Goal: Task Accomplishment & Management: Manage account settings

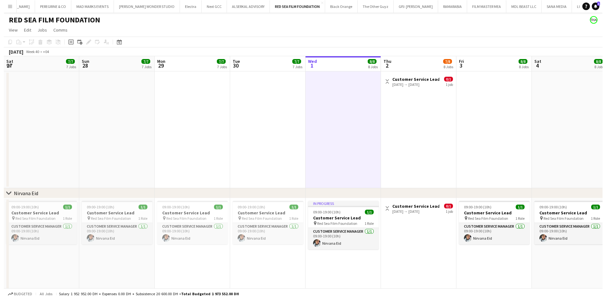
scroll to position [0, 193]
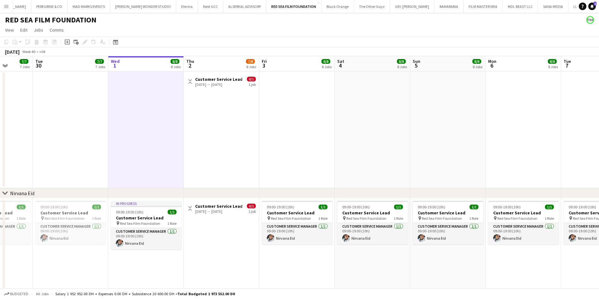
click at [10, 5] on button "Menu" at bounding box center [6, 6] width 13 height 13
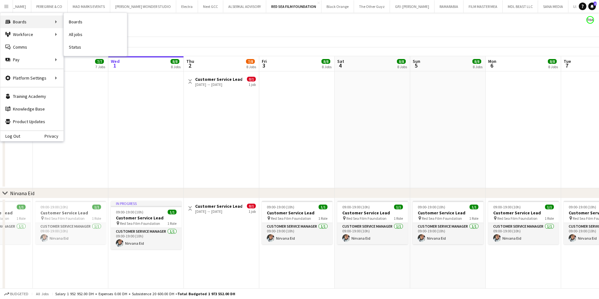
click at [28, 24] on div "Boards Boards" at bounding box center [31, 21] width 63 height 13
click at [57, 24] on div "Boards Boards" at bounding box center [31, 21] width 63 height 13
click at [58, 23] on div "Boards Boards" at bounding box center [31, 21] width 63 height 13
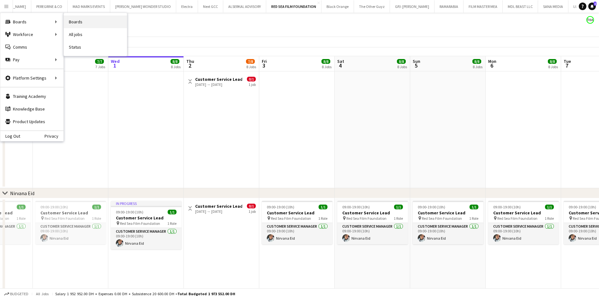
click at [65, 22] on link "Boards" at bounding box center [95, 21] width 63 height 13
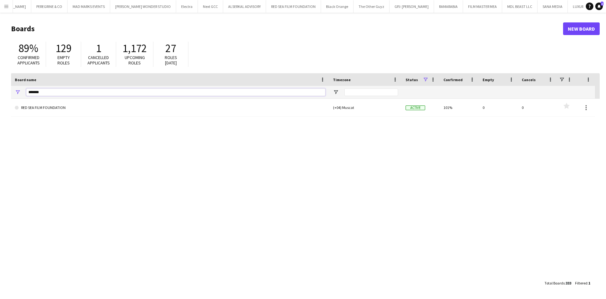
click at [57, 95] on input "*******" at bounding box center [175, 92] width 299 height 8
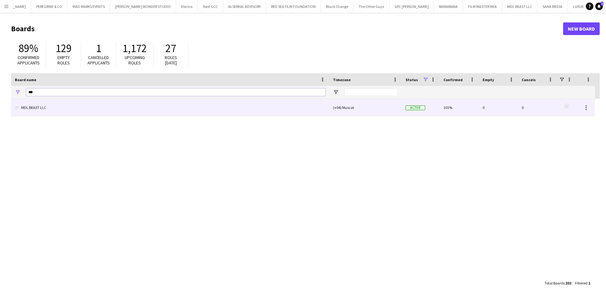
type input "***"
click at [83, 108] on link "MDL BEAST LLC" at bounding box center [170, 108] width 311 height 18
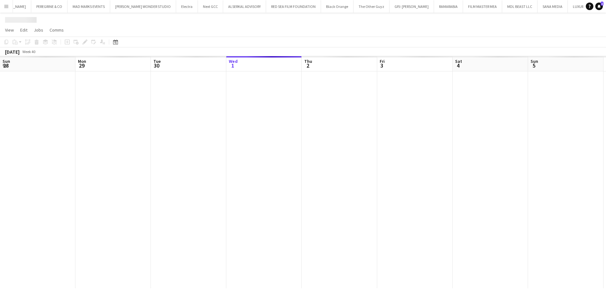
scroll to position [0, 151]
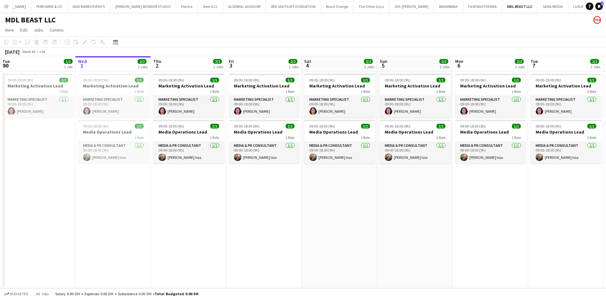
click at [114, 191] on app-date-cell "09:00-18:00 (9h) 1/1 Marketing Activation Lead 1 Role Marketing Specialist [DAT…" at bounding box center [112, 179] width 75 height 217
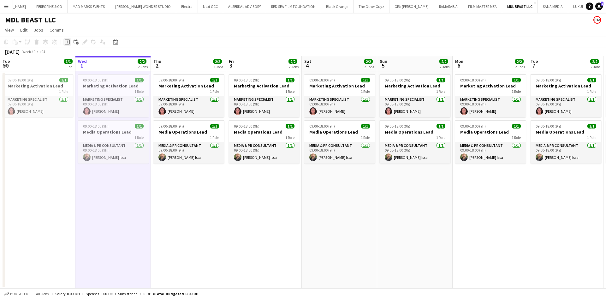
click at [65, 42] on icon "Add job" at bounding box center [67, 41] width 5 height 5
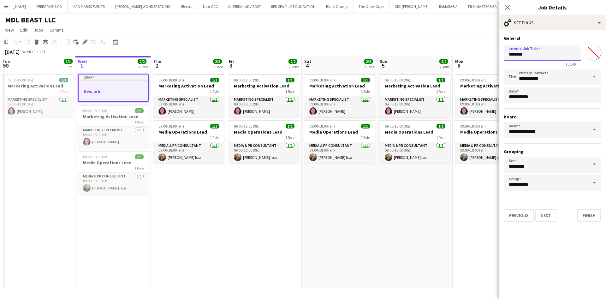
click at [532, 54] on input "*******" at bounding box center [542, 53] width 77 height 16
click at [531, 54] on input "*******" at bounding box center [542, 53] width 77 height 16
type input "**********"
click at [552, 212] on button "Next" at bounding box center [545, 215] width 21 height 13
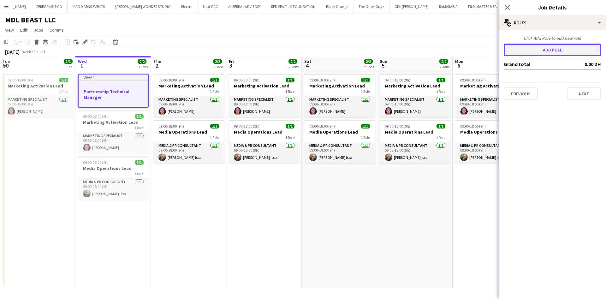
click at [544, 49] on button "Add role" at bounding box center [552, 50] width 97 height 13
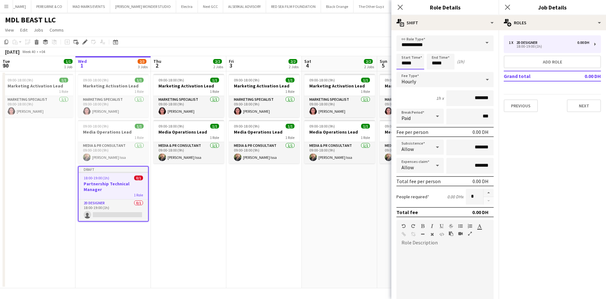
click at [414, 66] on input "*****" at bounding box center [410, 62] width 28 height 16
click at [403, 48] on div at bounding box center [404, 50] width 13 height 6
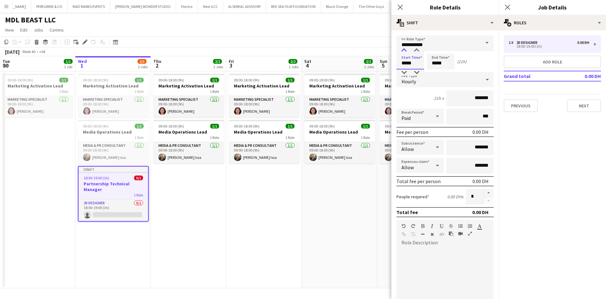
click at [403, 48] on div at bounding box center [404, 50] width 13 height 6
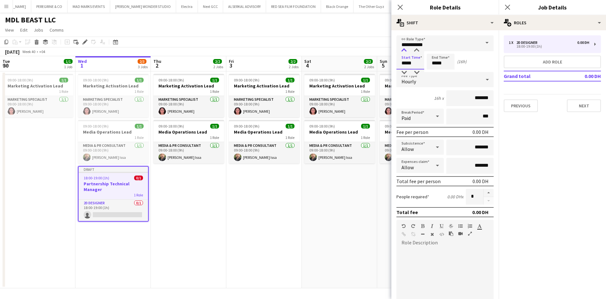
click at [403, 48] on div at bounding box center [404, 50] width 13 height 6
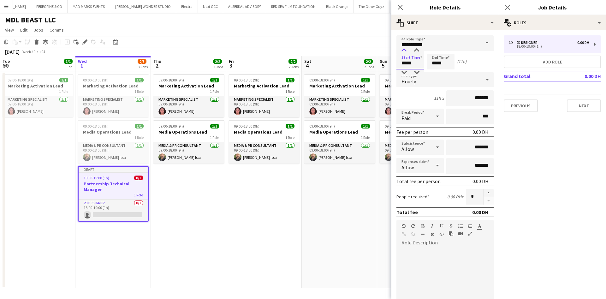
type input "*****"
click at [403, 48] on div at bounding box center [404, 50] width 13 height 6
click at [436, 61] on input "*****" at bounding box center [441, 62] width 28 height 16
type input "*****"
click at [435, 73] on div at bounding box center [434, 72] width 13 height 6
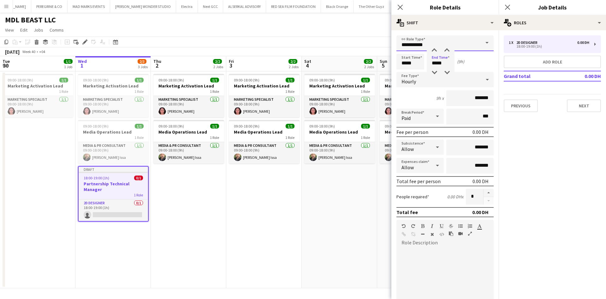
click at [468, 42] on input "**********" at bounding box center [444, 43] width 97 height 16
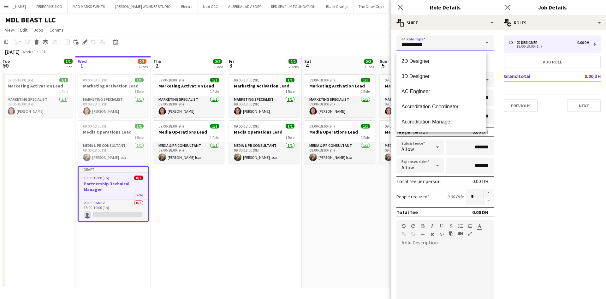
drag, startPoint x: 463, startPoint y: 45, endPoint x: 400, endPoint y: 48, distance: 62.6
click at [400, 48] on input "**********" at bounding box center [444, 43] width 97 height 16
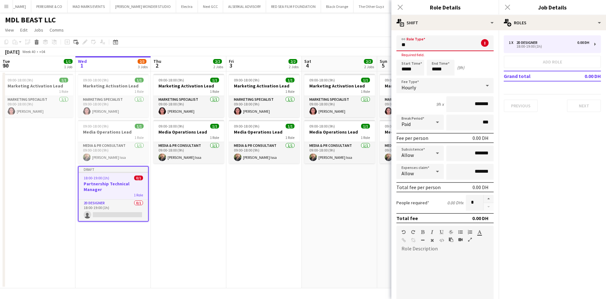
type input "*"
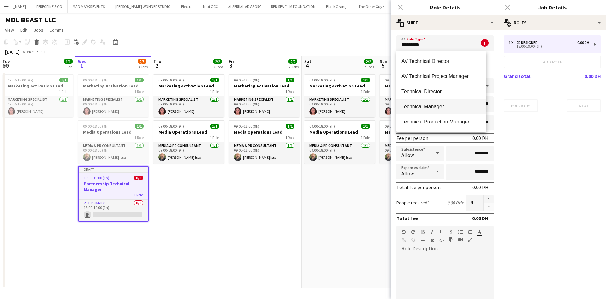
scroll to position [15, 0]
click at [439, 92] on span "Technical Manager" at bounding box center [442, 91] width 80 height 6
type input "**********"
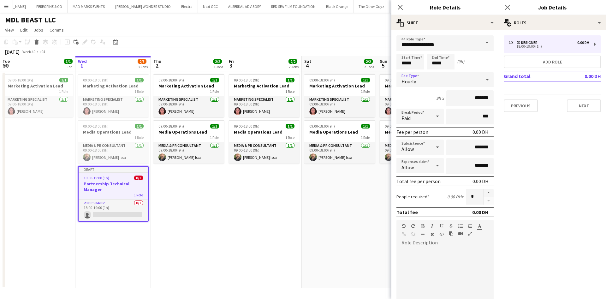
click at [452, 86] on div "Hourly" at bounding box center [438, 79] width 85 height 15
click at [429, 107] on mat-option "Fixed" at bounding box center [441, 113] width 90 height 16
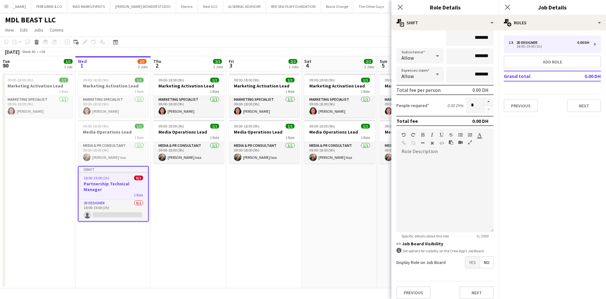
scroll to position [73, 0]
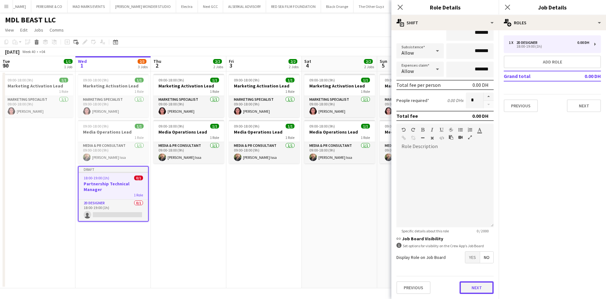
click at [473, 284] on button "Next" at bounding box center [477, 287] width 34 height 13
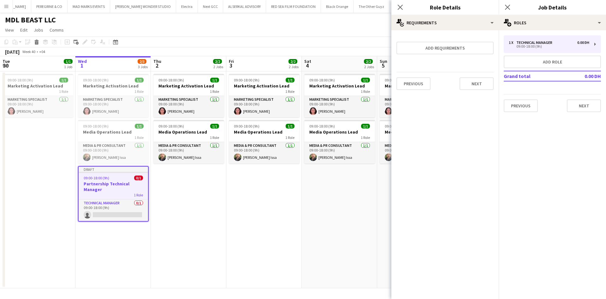
scroll to position [0, 0]
click at [473, 82] on button "Next" at bounding box center [477, 83] width 34 height 13
click at [475, 93] on div "Collect a response when crew apply from the Job Board. Responses appear within …" at bounding box center [444, 63] width 107 height 66
click at [488, 88] on button "Finish" at bounding box center [482, 84] width 24 height 13
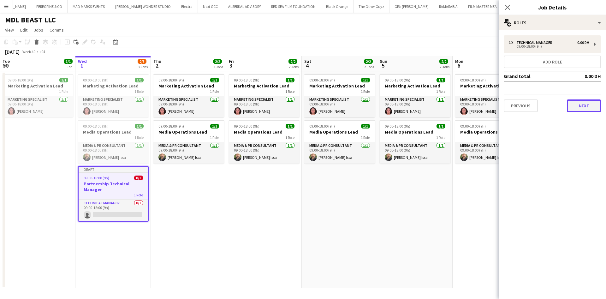
click at [573, 105] on button "Next" at bounding box center [584, 105] width 34 height 13
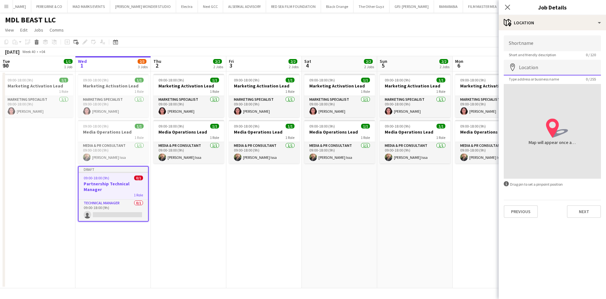
click at [556, 67] on input "Location" at bounding box center [552, 68] width 97 height 16
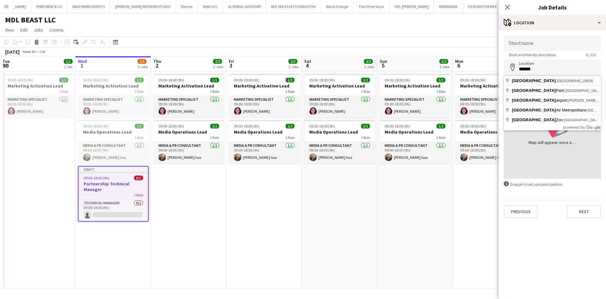
type input "**********"
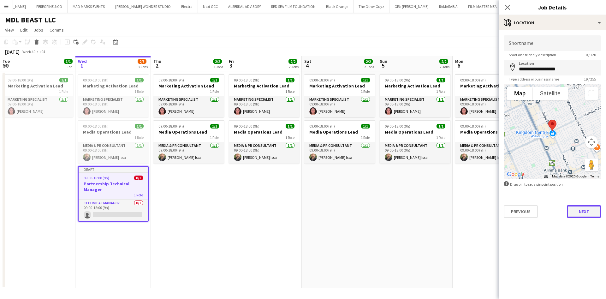
click at [585, 207] on button "Next" at bounding box center [584, 211] width 34 height 13
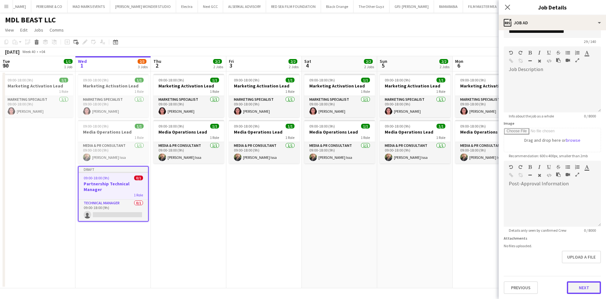
click at [573, 280] on div "Previous Next" at bounding box center [552, 285] width 97 height 18
click at [577, 284] on button "Next" at bounding box center [584, 287] width 34 height 13
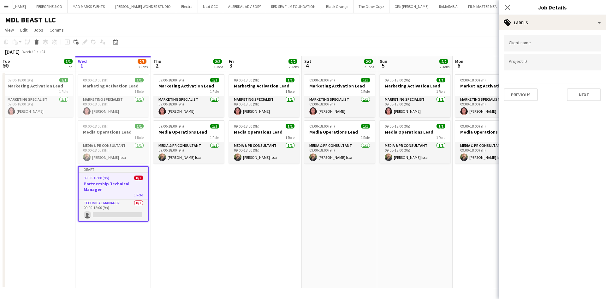
scroll to position [0, 0]
click at [553, 45] on input "Type to search client labels..." at bounding box center [552, 44] width 87 height 6
type input "***"
click at [545, 60] on div "MDL BEAST LLC" at bounding box center [552, 62] width 97 height 15
click at [541, 61] on form at bounding box center [552, 62] width 87 height 7
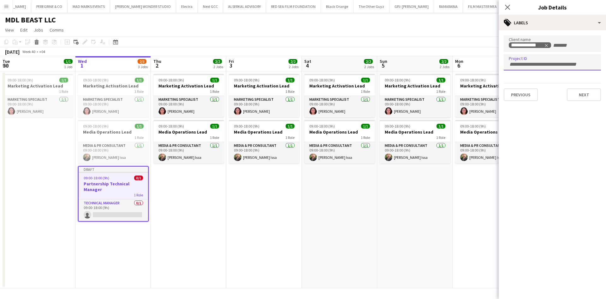
paste input "**********"
type input "**********"
click at [585, 93] on button "Next" at bounding box center [584, 94] width 34 height 13
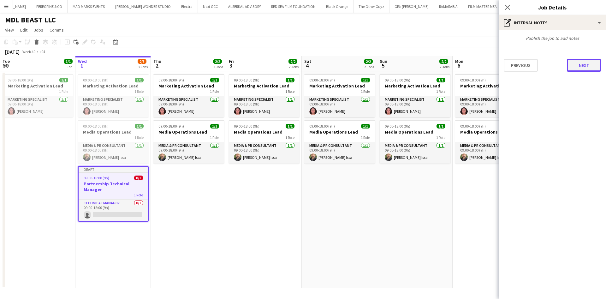
click at [586, 63] on button "Next" at bounding box center [584, 65] width 34 height 13
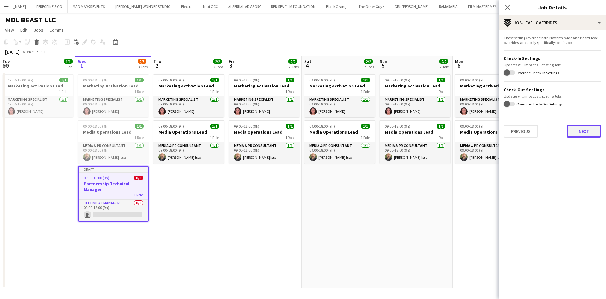
click at [584, 130] on button "Next" at bounding box center [584, 131] width 34 height 13
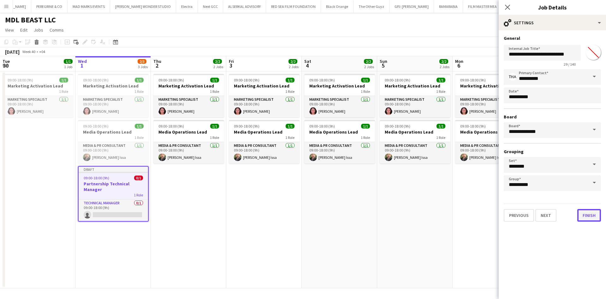
click at [586, 212] on button "Finish" at bounding box center [589, 215] width 24 height 13
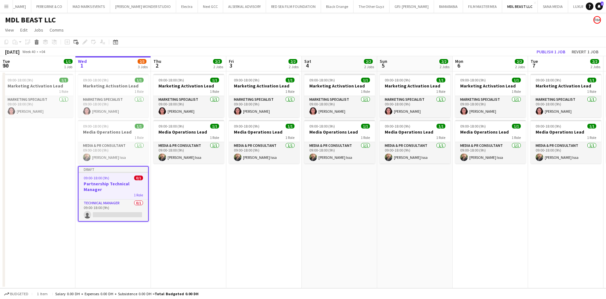
click at [112, 193] on div "1 Role" at bounding box center [113, 194] width 69 height 5
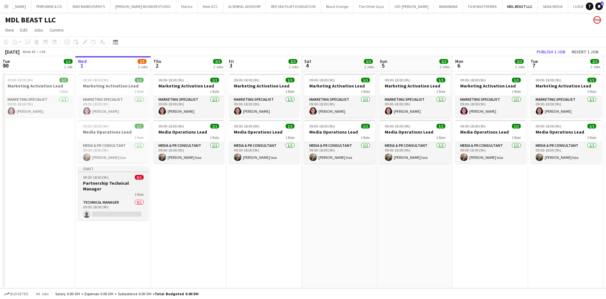
click at [120, 192] on div "1 Role" at bounding box center [113, 194] width 71 height 5
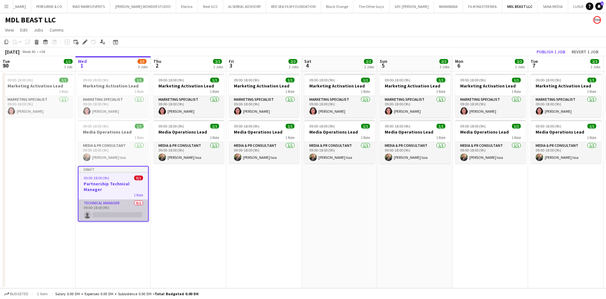
click at [114, 204] on app-card-role "Technical Manager 0/1 09:00-18:00 (9h) single-neutral-actions" at bounding box center [113, 209] width 69 height 21
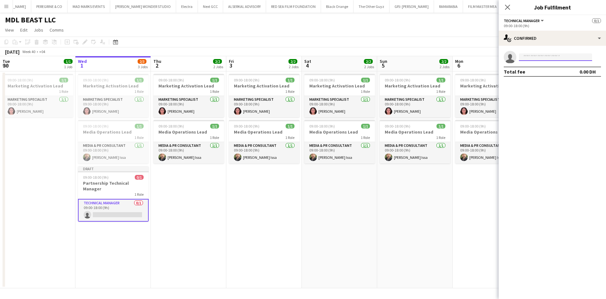
click at [553, 54] on input at bounding box center [555, 57] width 73 height 8
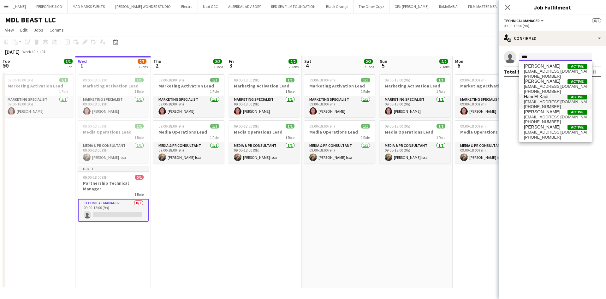
type input "****"
click at [545, 97] on span "Hani El Kadi" at bounding box center [536, 96] width 24 height 5
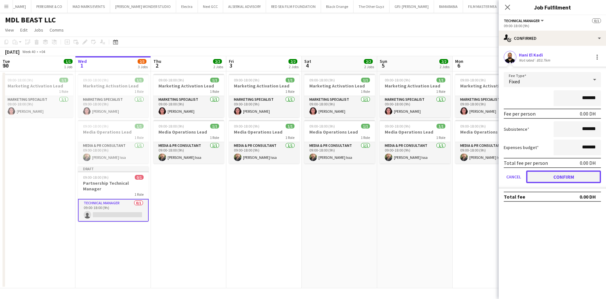
click at [580, 178] on button "Confirm" at bounding box center [563, 176] width 75 height 13
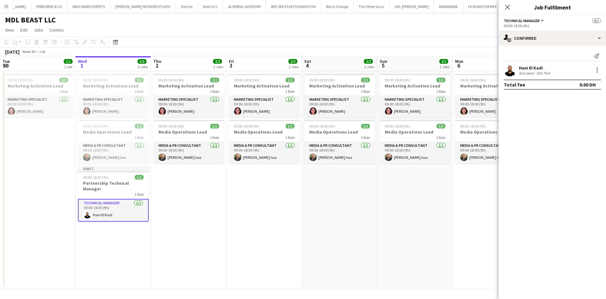
click at [512, 8] on div "Close pop-in" at bounding box center [508, 7] width 18 height 15
click at [509, 8] on icon at bounding box center [507, 7] width 6 height 6
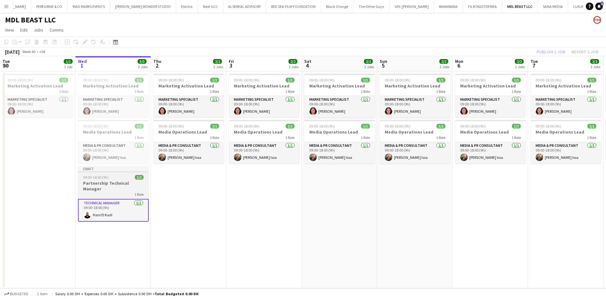
click at [116, 185] on h3 "Partnership Technical Manager" at bounding box center [113, 185] width 71 height 11
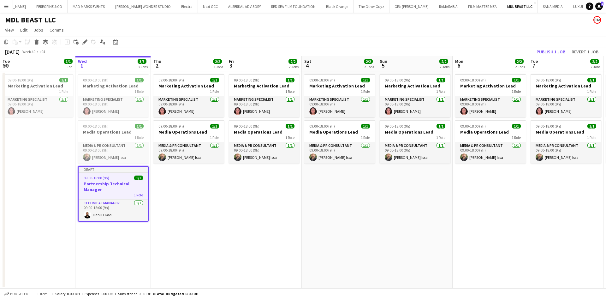
click at [115, 188] on h3 "Partnership Technical Manager" at bounding box center [113, 186] width 69 height 11
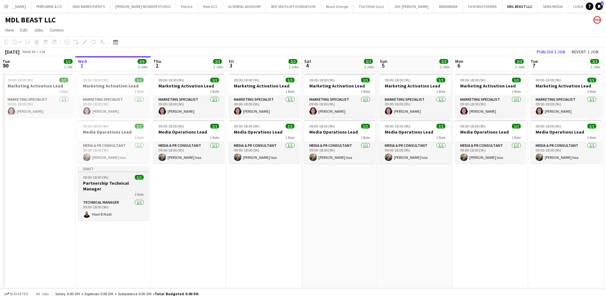
click at [115, 192] on div "1 Role" at bounding box center [113, 194] width 71 height 5
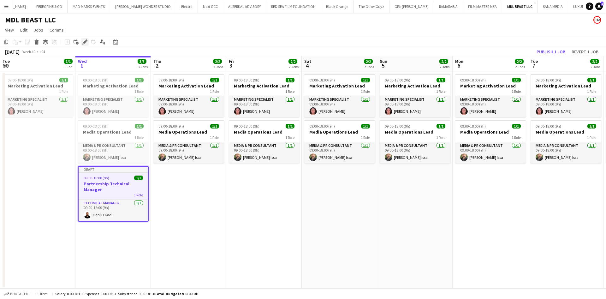
click at [84, 43] on icon at bounding box center [84, 41] width 3 height 3
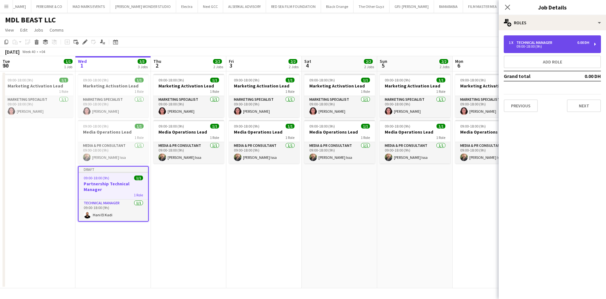
click at [545, 44] on div "Technical Manager" at bounding box center [535, 42] width 39 height 4
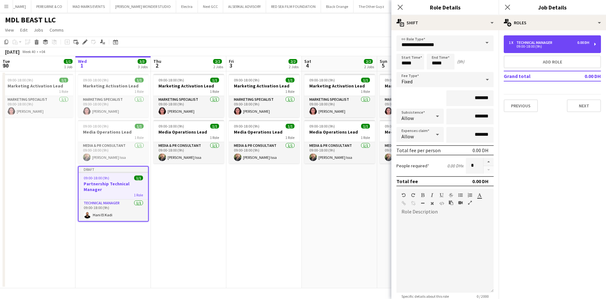
scroll to position [73, 0]
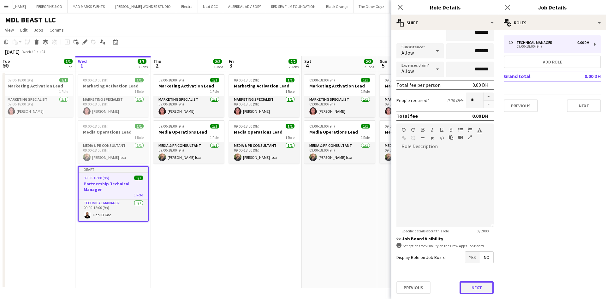
click at [462, 284] on button "Next" at bounding box center [477, 287] width 34 height 13
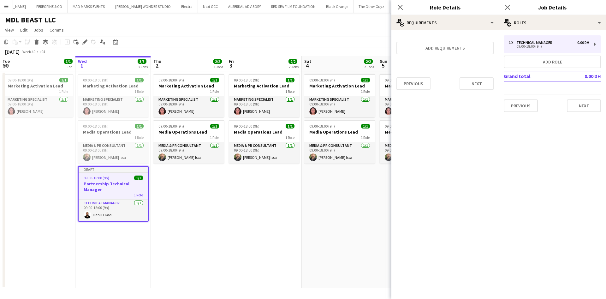
scroll to position [0, 0]
click at [478, 82] on button "Next" at bounding box center [477, 83] width 34 height 13
click at [477, 91] on div "Collect a response when crew apply from the Job Board. Responses appear within …" at bounding box center [444, 63] width 107 height 66
click at [483, 85] on button "Finish" at bounding box center [482, 84] width 24 height 13
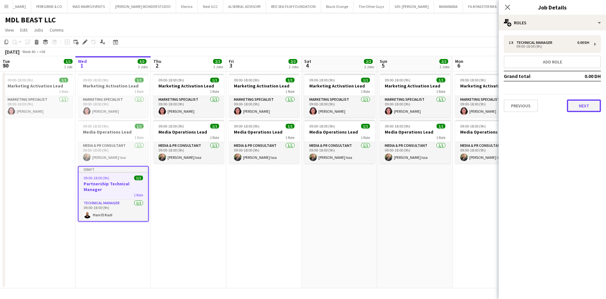
click at [572, 107] on button "Next" at bounding box center [584, 105] width 34 height 13
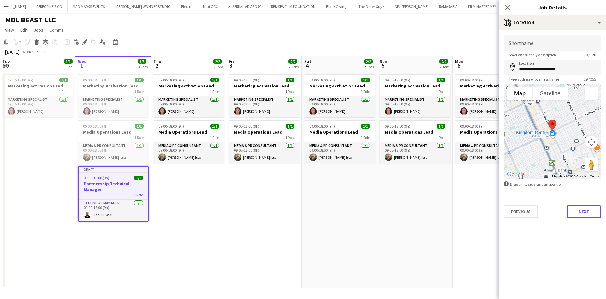
click at [581, 209] on button "Next" at bounding box center [584, 211] width 34 height 13
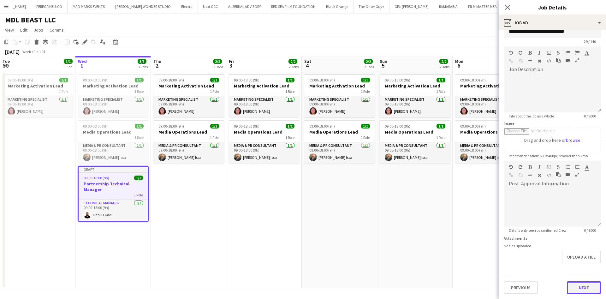
click at [577, 278] on div "Previous Next" at bounding box center [552, 285] width 97 height 18
click at [577, 283] on button "Next" at bounding box center [584, 287] width 34 height 13
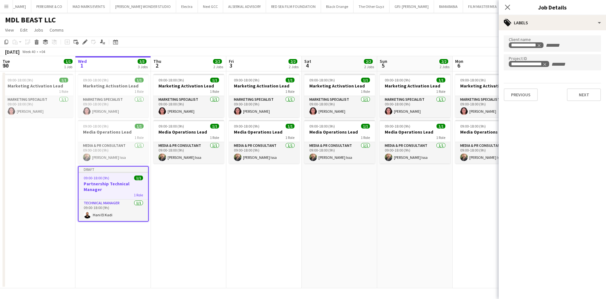
scroll to position [0, 0]
click at [592, 94] on button "Next" at bounding box center [584, 94] width 34 height 13
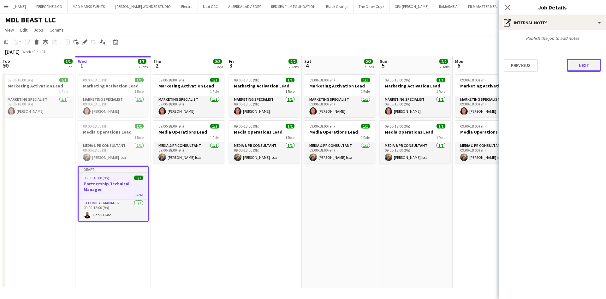
click at [585, 66] on button "Next" at bounding box center [584, 65] width 34 height 13
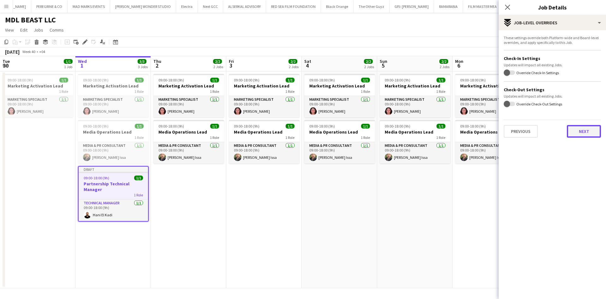
click at [583, 126] on button "Next" at bounding box center [584, 131] width 34 height 13
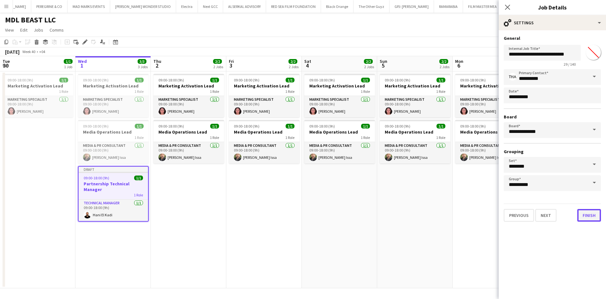
click at [584, 217] on button "Finish" at bounding box center [589, 215] width 24 height 13
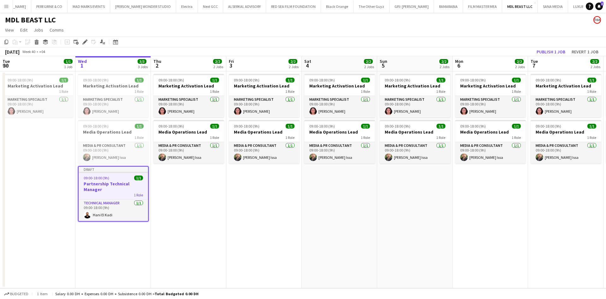
click at [118, 176] on div "09:00-18:00 (9h) 1/1" at bounding box center [113, 178] width 69 height 5
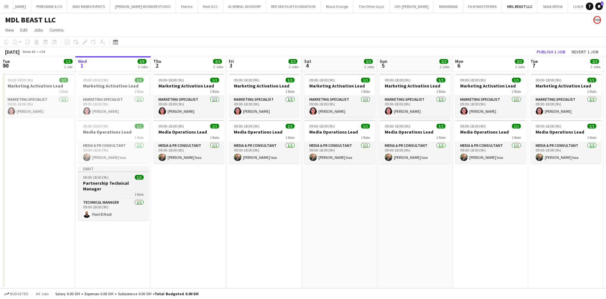
click at [118, 175] on div "09:00-18:00 (9h) 1/1" at bounding box center [113, 177] width 71 height 5
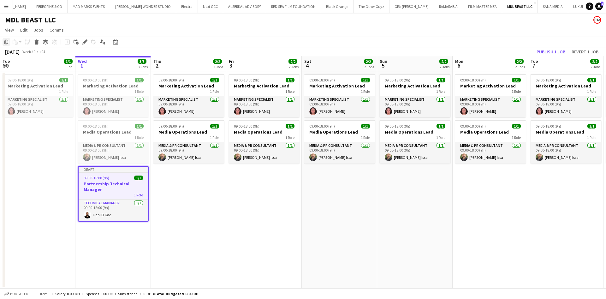
click at [5, 43] on icon at bounding box center [6, 42] width 4 height 4
click at [183, 193] on app-date-cell "09:00-18:00 (9h) 1/1 Marketing Activation Lead 1 Role Marketing Specialist [DAT…" at bounding box center [188, 179] width 75 height 217
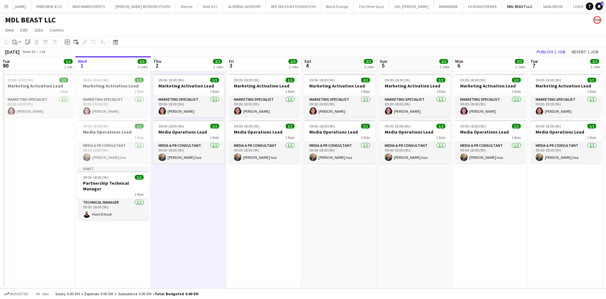
click at [476, 199] on app-date-cell "09:00-18:00 (9h) 1/1 Marketing Activation Lead 1 Role Marketing Specialist [DAT…" at bounding box center [490, 179] width 75 height 217
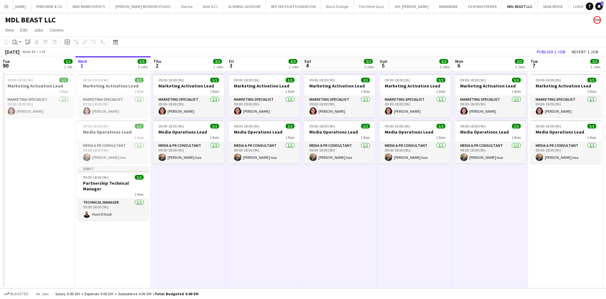
click at [544, 200] on app-date-cell "09:00-18:00 (9h) 1/1 Marketing Activation Lead 1 Role Marketing Specialist [DAT…" at bounding box center [565, 179] width 75 height 217
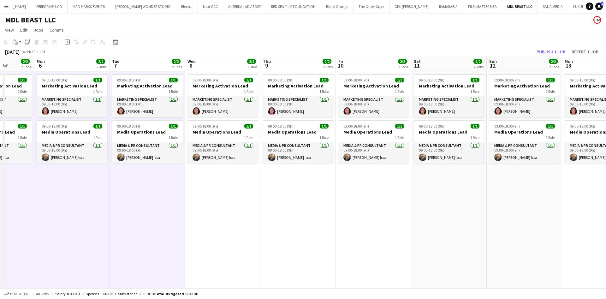
drag, startPoint x: 544, startPoint y: 200, endPoint x: 113, endPoint y: 214, distance: 430.8
click at [113, 214] on app-calendar-viewport "Thu 2 2/2 2 Jobs Fri 3 2/2 2 Jobs Sat 4 2/2 2 Jobs Sun 5 2/2 2 Jobs Mon 6 2/2 2…" at bounding box center [303, 172] width 606 height 232
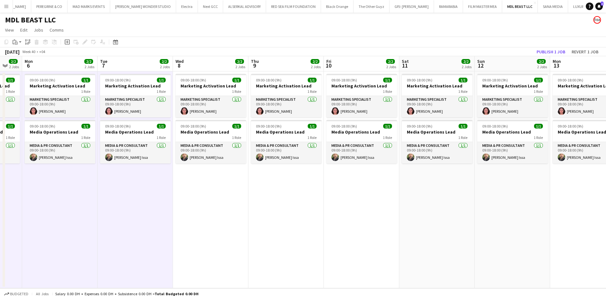
click at [510, 203] on app-date-cell "09:00-18:00 (9h) 1/1 Marketing Activation Lead 1 Role Marketing Specialist [DAT…" at bounding box center [512, 179] width 75 height 217
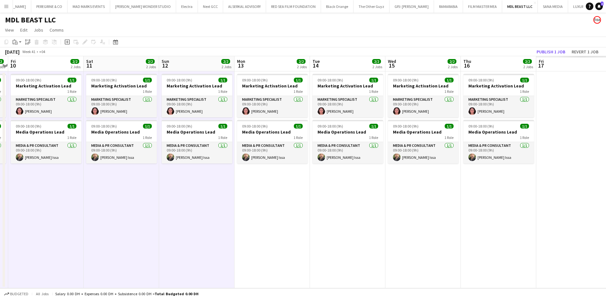
drag, startPoint x: 533, startPoint y: 205, endPoint x: 57, endPoint y: 208, distance: 476.0
click at [57, 208] on app-calendar-viewport "Tue 7 2/2 2 Jobs Wed 8 2/2 2 Jobs Thu 9 2/2 2 Jobs Fri 10 2/2 2 Jobs Sat 11 2/2…" at bounding box center [303, 172] width 606 height 232
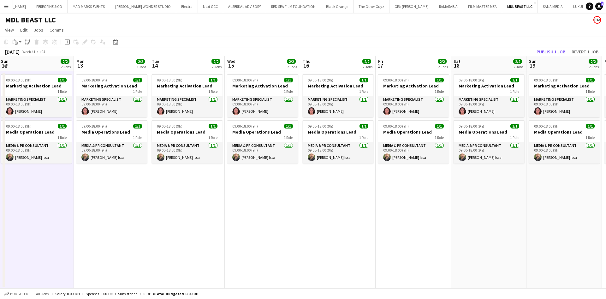
click at [556, 199] on app-date-cell "09:00-18:00 (9h) 1/1 Marketing Activation Lead 1 Role Marketing Specialist [DAT…" at bounding box center [564, 179] width 75 height 217
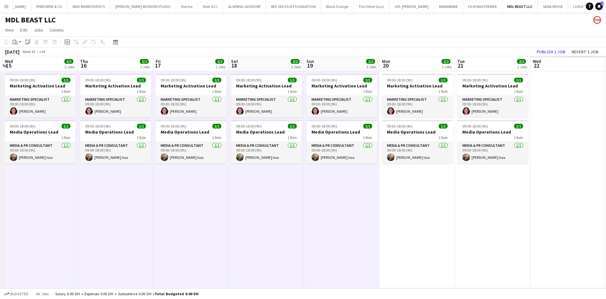
drag, startPoint x: 560, startPoint y: 202, endPoint x: 139, endPoint y: 210, distance: 421.5
click at [139, 210] on app-calendar-viewport "Sun 12 2/2 2 Jobs Mon 13 2/2 2 Jobs Tue 14 2/2 2 Jobs Wed 15 2/2 2 Jobs Thu 16 …" at bounding box center [303, 172] width 606 height 232
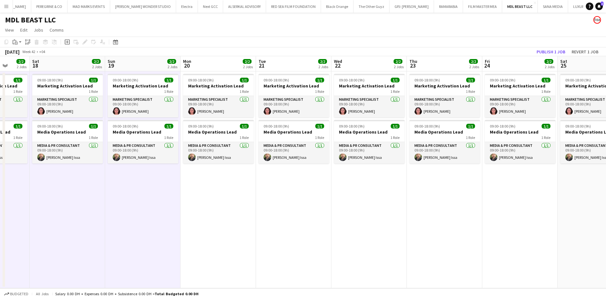
click at [551, 218] on app-date-cell "09:00-18:00 (9h) 1/1 Marketing Activation Lead 1 Role Marketing Specialist [DAT…" at bounding box center [519, 179] width 75 height 217
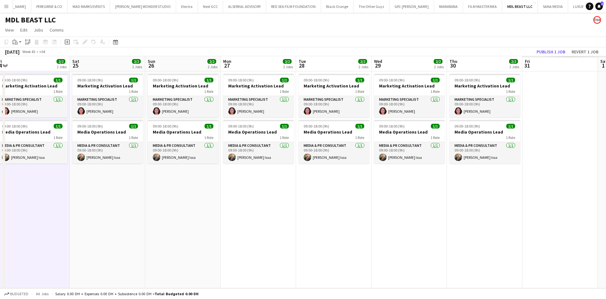
drag, startPoint x: 577, startPoint y: 211, endPoint x: 206, endPoint y: 201, distance: 371.0
click at [88, 205] on app-calendar-viewport "Tue 21 2/2 2 Jobs Wed 22 2/2 2 Jobs Thu 23 2/2 2 Jobs Fri 24 2/2 2 Jobs Sat 25 …" at bounding box center [303, 172] width 606 height 232
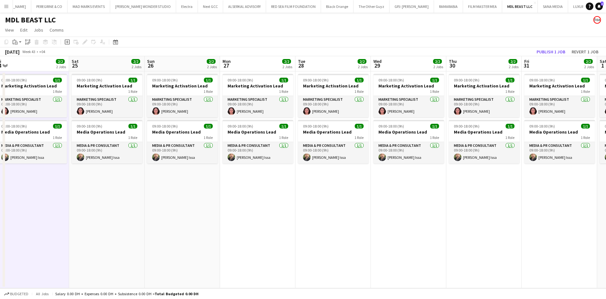
click at [507, 209] on app-date-cell "09:00-18:00 (9h) 1/1 Marketing Activation Lead 1 Role Marketing Specialist [DAT…" at bounding box center [483, 179] width 75 height 217
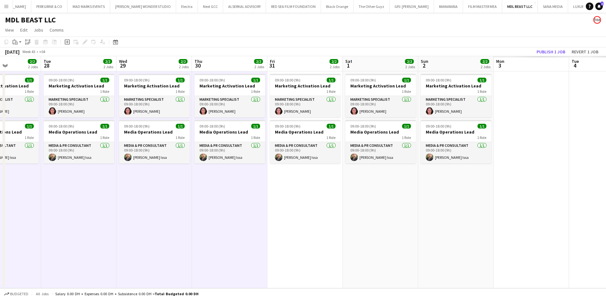
drag, startPoint x: 571, startPoint y: 205, endPoint x: 101, endPoint y: 207, distance: 470.3
click at [101, 207] on app-calendar-viewport "Fri 24 2/2 2 Jobs Sat 25 2/2 2 Jobs Sun 26 2/2 2 Jobs Mon 27 2/2 2 Jobs Tue 28 …" at bounding box center [303, 172] width 606 height 232
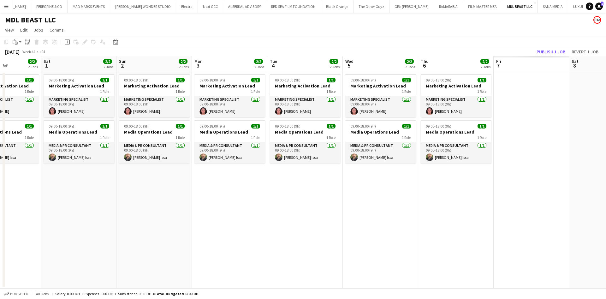
scroll to position [0, 175]
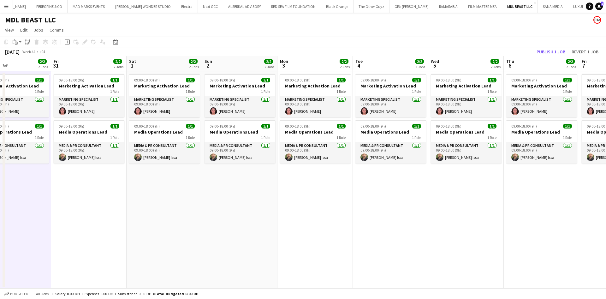
click at [494, 208] on app-date-cell "09:00-18:00 (9h) 1/1 Marketing Activation Lead 1 Role Marketing Specialist [DAT…" at bounding box center [465, 179] width 75 height 217
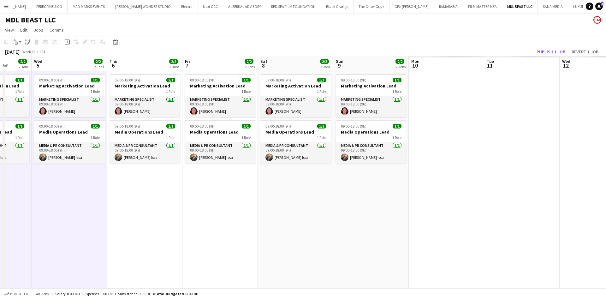
drag, startPoint x: 582, startPoint y: 202, endPoint x: 92, endPoint y: 198, distance: 490.2
click at [88, 201] on app-calendar-viewport "Sun 2 2/2 2 Jobs Mon 3 2/2 2 Jobs Tue 4 2/2 2 Jobs Wed 5 2/2 2 Jobs Thu 6 2/2 2…" at bounding box center [303, 172] width 606 height 232
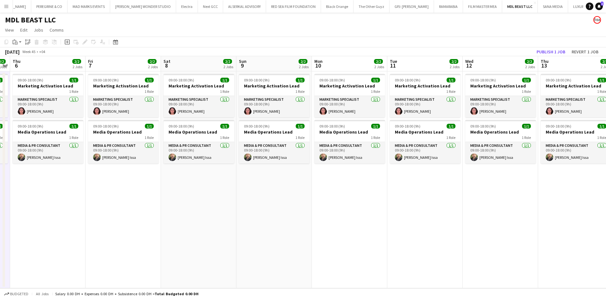
click at [442, 214] on app-date-cell "09:00-18:00 (9h) 1/1 Marketing Activation Lead 1 Role Marketing Specialist [DAT…" at bounding box center [424, 179] width 75 height 217
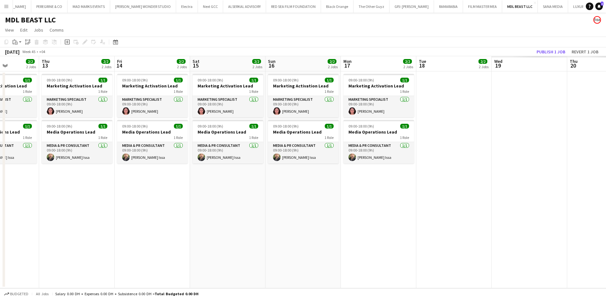
drag, startPoint x: 564, startPoint y: 201, endPoint x: 118, endPoint y: 204, distance: 446.7
click at [89, 208] on app-calendar-viewport "Sun 9 2/2 2 Jobs Mon 10 2/2 2 Jobs Tue 11 2/2 2 Jobs Wed 12 2/2 2 Jobs Thu 13 2…" at bounding box center [303, 172] width 606 height 232
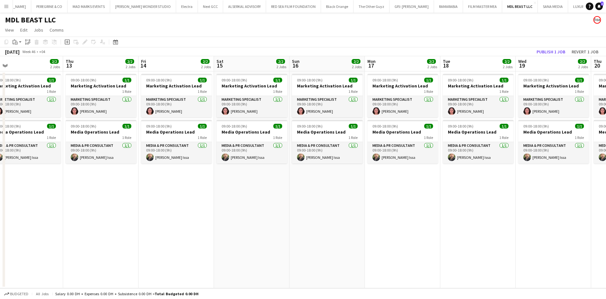
click at [527, 217] on app-date-cell "09:00-18:00 (9h) 1/1 Marketing Activation Lead 1 Role Marketing Specialist [DAT…" at bounding box center [553, 179] width 75 height 217
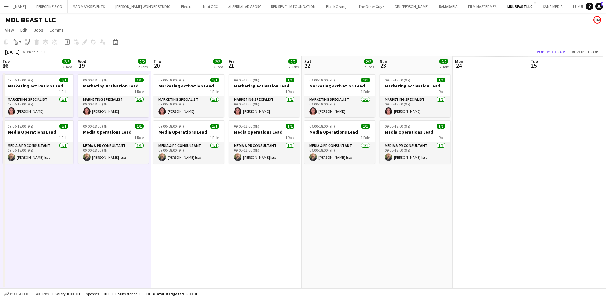
drag, startPoint x: 575, startPoint y: 201, endPoint x: 67, endPoint y: 194, distance: 507.6
click at [55, 199] on app-calendar-viewport "Thu 13 2/2 2 Jobs Fri 14 2/2 2 Jobs Sat 15 2/2 2 Jobs Sun 16 2/2 2 Jobs Mon 17 …" at bounding box center [303, 172] width 606 height 232
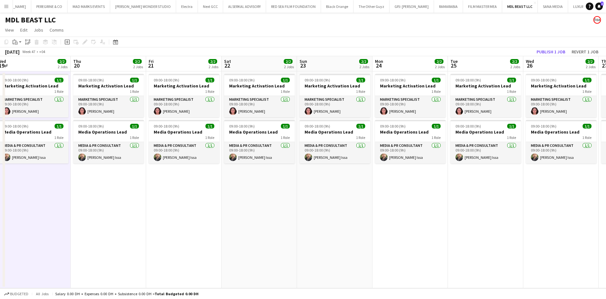
click at [489, 199] on app-date-cell "09:00-18:00 (9h) 1/1 Marketing Activation Lead 1 Role Marketing Specialist [DAT…" at bounding box center [485, 179] width 75 height 217
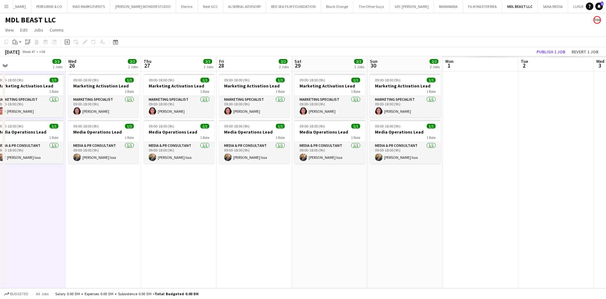
drag, startPoint x: 568, startPoint y: 196, endPoint x: 134, endPoint y: 195, distance: 434.0
click at [78, 199] on app-calendar-viewport "Sat 22 2/2 2 Jobs Sun 23 2/2 2 Jobs Mon 24 2/2 2 Jobs Tue 25 2/2 2 Jobs Wed 26 …" at bounding box center [303, 172] width 606 height 232
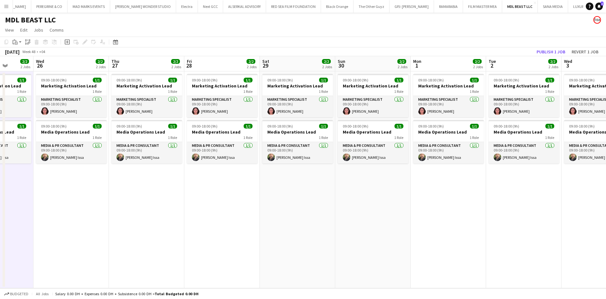
click at [453, 208] on app-date-cell "09:00-18:00 (9h) 1/1 Marketing Activation Lead 1 Role Marketing Specialist [DAT…" at bounding box center [448, 179] width 75 height 217
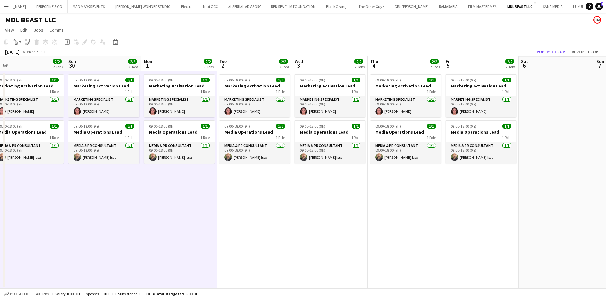
drag, startPoint x: 565, startPoint y: 197, endPoint x: 94, endPoint y: 202, distance: 470.7
click at [93, 204] on app-calendar-viewport "Wed 26 2/2 2 Jobs Thu 27 2/2 2 Jobs Fri 28 2/2 2 Jobs Sat 29 2/2 2 Jobs Sun 30 …" at bounding box center [303, 172] width 606 height 232
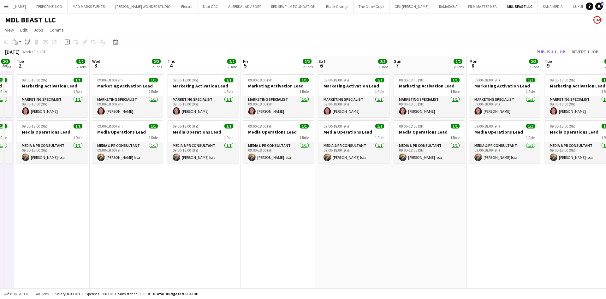
click at [487, 209] on app-date-cell "09:00-18:00 (9h) 1/1 Marketing Activation Lead 1 Role Marketing Specialist [DAT…" at bounding box center [504, 179] width 75 height 217
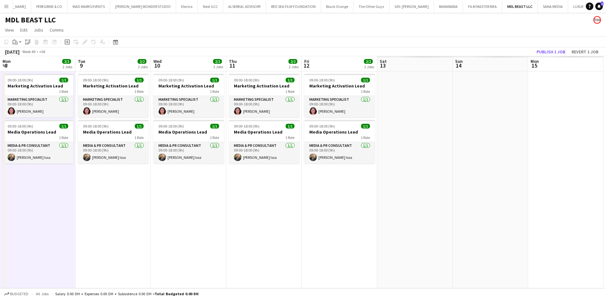
drag, startPoint x: 565, startPoint y: 199, endPoint x: 31, endPoint y: 203, distance: 534.4
click at [31, 203] on app-calendar-viewport "Wed 3 2/2 2 Jobs Thu 4 2/2 2 Jobs Fri 5 2/2 2 Jobs Sat 6 2/2 2 Jobs Sun 7 2/2 2…" at bounding box center [303, 172] width 606 height 232
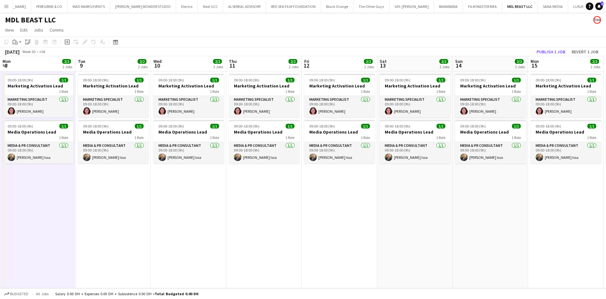
click at [444, 201] on app-date-cell "09:00-18:00 (9h) 1/1 Marketing Activation Lead 1 Role Marketing Specialist [DAT…" at bounding box center [414, 179] width 75 height 217
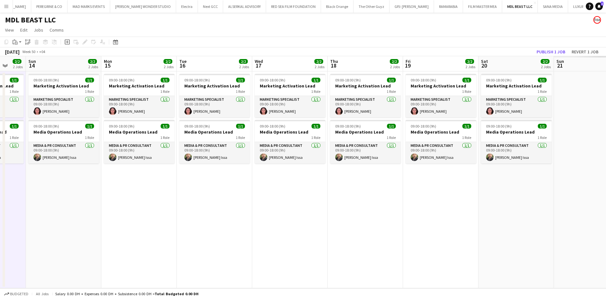
drag, startPoint x: 576, startPoint y: 201, endPoint x: 108, endPoint y: 204, distance: 468.8
click at [93, 210] on app-calendar-viewport "Thu 11 2/2 2 Jobs Fri 12 2/2 2 Jobs Sat 13 2/2 2 Jobs Sun 14 2/2 2 Jobs Mon 15 …" at bounding box center [303, 172] width 606 height 232
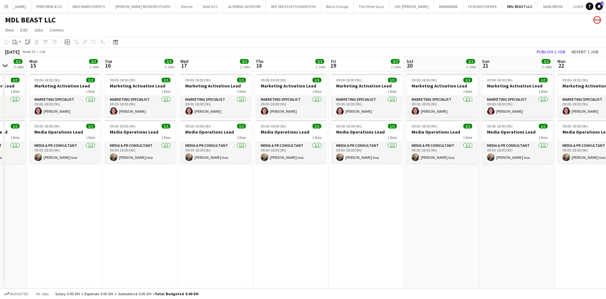
click at [402, 198] on app-date-cell "09:00-18:00 (9h) 1/1 Marketing Activation Lead 1 Role Marketing Specialist [DAT…" at bounding box center [366, 179] width 75 height 217
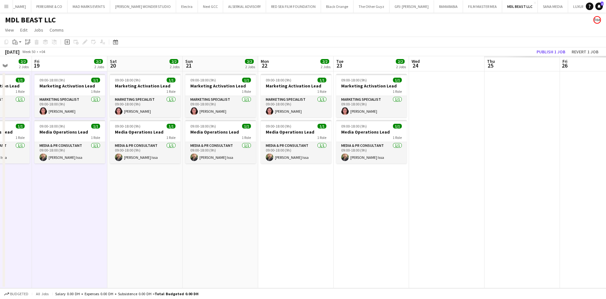
drag, startPoint x: 561, startPoint y: 195, endPoint x: 87, endPoint y: 206, distance: 473.6
click at [86, 206] on app-calendar-viewport "Tue 16 2/2 2 Jobs Wed 17 2/2 2 Jobs Thu 18 2/2 2 Jobs Fri 19 2/2 2 Jobs Sat 20 …" at bounding box center [303, 172] width 606 height 232
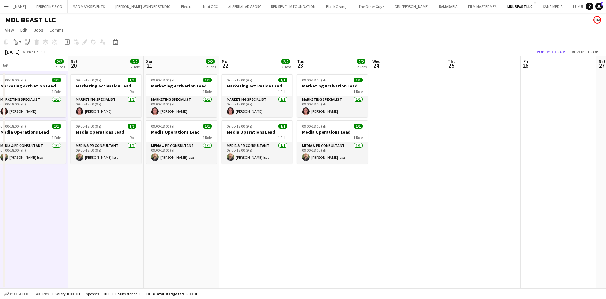
scroll to position [0, 144]
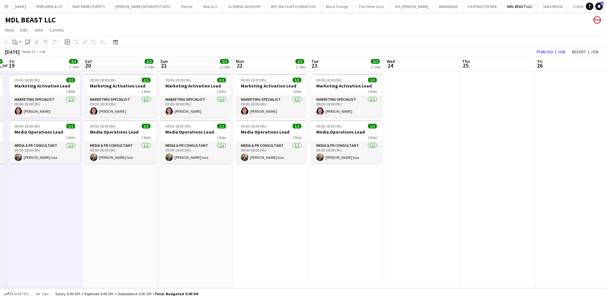
drag, startPoint x: 286, startPoint y: 194, endPoint x: 438, endPoint y: 193, distance: 152.8
click at [438, 193] on app-calendar-viewport "Wed 17 2/2 2 Jobs Thu 18 2/2 2 Jobs Fri 19 2/2 2 Jobs Sat 20 2/2 2 Jobs Sun 21 …" at bounding box center [303, 172] width 606 height 232
click at [349, 187] on app-date-cell "09:00-18:00 (9h) 1/1 Marketing Activation Lead 1 Role Marketing Specialist [DAT…" at bounding box center [346, 179] width 75 height 217
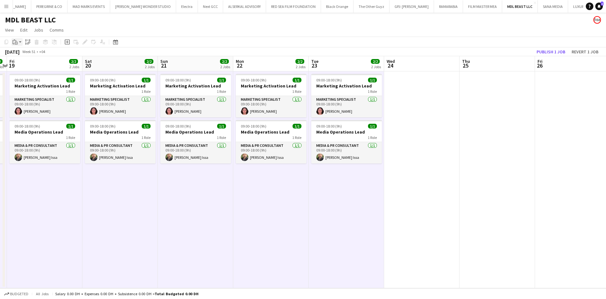
click at [15, 41] on icon "Paste" at bounding box center [15, 41] width 5 height 5
click at [39, 63] on link "Paste with crew Ctrl+Shift+V" at bounding box center [46, 65] width 59 height 6
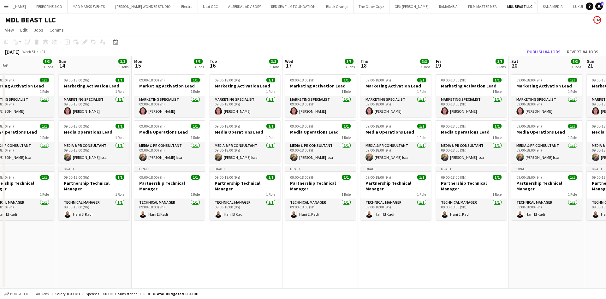
drag, startPoint x: 200, startPoint y: 243, endPoint x: 606, endPoint y: 216, distance: 406.2
click at [598, 216] on app-calendar-viewport "Thu 11 3/3 3 Jobs Fri 12 3/3 3 Jobs Sat 13 3/3 3 Jobs Sun 14 3/3 3 Jobs Mon 15 …" at bounding box center [303, 172] width 606 height 232
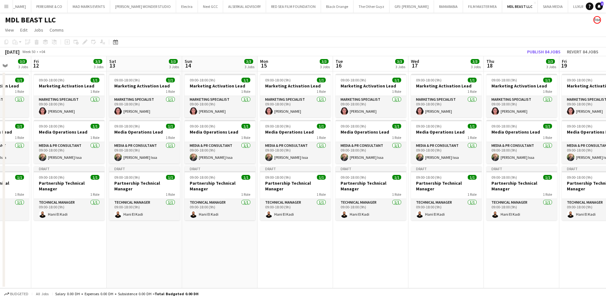
drag, startPoint x: 218, startPoint y: 233, endPoint x: 541, endPoint y: 217, distance: 323.3
click at [541, 217] on app-calendar-viewport "Thu 11 3/3 3 Jobs Fri 12 3/3 3 Jobs Sat 13 3/3 3 Jobs Sun 14 3/3 3 Jobs Mon 15 …" at bounding box center [303, 172] width 606 height 232
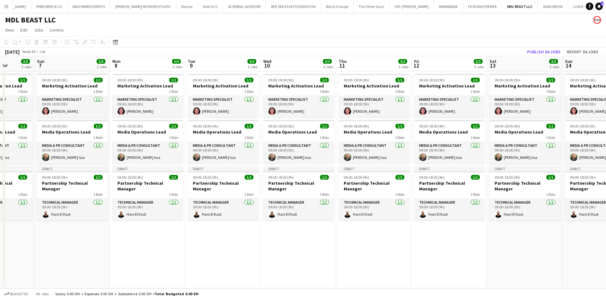
drag, startPoint x: 92, startPoint y: 228, endPoint x: 524, endPoint y: 226, distance: 431.5
click at [543, 218] on app-calendar-viewport "Fri 5 3/3 3 Jobs Sat 6 3/3 3 Jobs Sun 7 3/3 3 Jobs Mon 8 3/3 3 Jobs Tue 9 3/3 3…" at bounding box center [303, 172] width 606 height 232
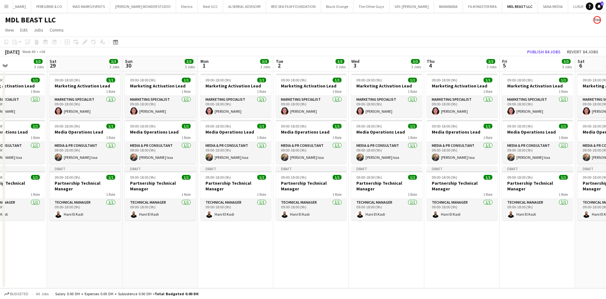
drag, startPoint x: 432, startPoint y: 232, endPoint x: 542, endPoint y: 235, distance: 109.9
click at [545, 234] on app-calendar-viewport "Wed 26 3/3 3 Jobs Thu 27 3/3 3 Jobs Fri 28 3/3 3 Jobs Sat 29 3/3 3 Jobs Sun 30 …" at bounding box center [303, 172] width 606 height 232
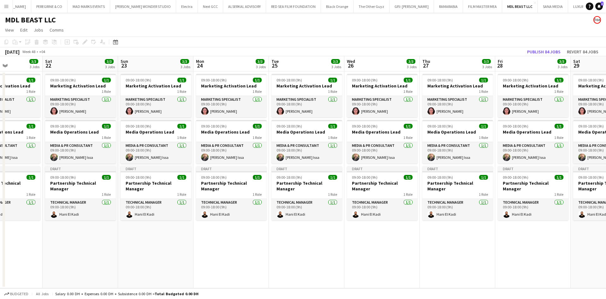
drag, startPoint x: 89, startPoint y: 240, endPoint x: 500, endPoint y: 233, distance: 410.7
click at [500, 233] on app-calendar-viewport "Thu 20 3/3 3 Jobs Fri 21 3/3 3 Jobs Sat 22 3/3 3 Jobs Sun 23 3/3 3 Jobs Mon 24 …" at bounding box center [303, 172] width 606 height 232
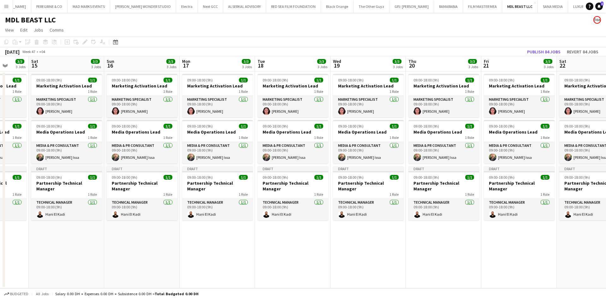
drag, startPoint x: 74, startPoint y: 238, endPoint x: 485, endPoint y: 228, distance: 411.7
click at [485, 228] on app-calendar-viewport "Thu 13 3/3 3 Jobs Fri 14 3/3 3 Jobs Sat 15 3/3 3 Jobs Sun 16 3/3 3 Jobs Mon 17 …" at bounding box center [303, 172] width 606 height 232
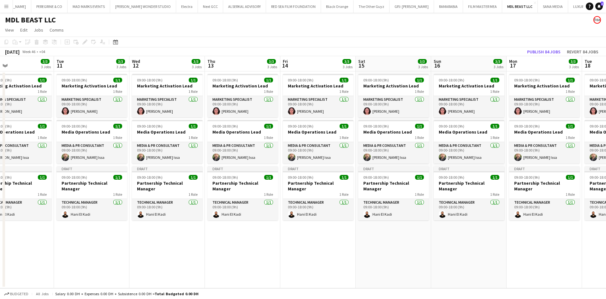
drag, startPoint x: 77, startPoint y: 242, endPoint x: 404, endPoint y: 235, distance: 327.1
click at [404, 235] on app-calendar-viewport "Sat 8 3/3 3 Jobs Sun 9 3/3 3 Jobs Mon 10 3/3 3 Jobs Tue 11 3/3 3 Jobs Wed 12 3/…" at bounding box center [303, 172] width 606 height 232
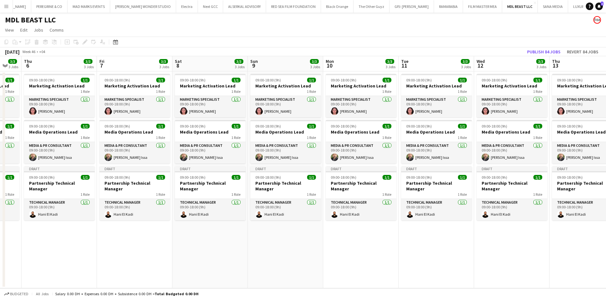
drag, startPoint x: 89, startPoint y: 239, endPoint x: 218, endPoint y: 251, distance: 130.3
click at [433, 236] on app-calendar-viewport "Tue 4 3/3 3 Jobs Wed 5 3/3 3 Jobs Thu 6 3/3 3 Jobs Fri 7 3/3 3 Jobs Sat 8 3/3 3…" at bounding box center [303, 172] width 606 height 232
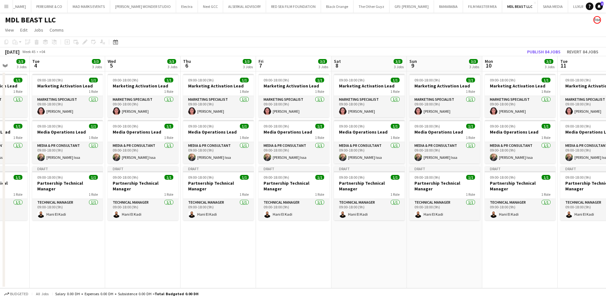
drag, startPoint x: 219, startPoint y: 246, endPoint x: 419, endPoint y: 243, distance: 200.1
click at [419, 243] on app-calendar-viewport "Mon 3 3/3 3 Jobs Tue 4 3/3 3 Jobs Wed 5 3/3 3 Jobs Thu 6 3/3 3 Jobs Fri 7 3/3 3…" at bounding box center [303, 172] width 606 height 232
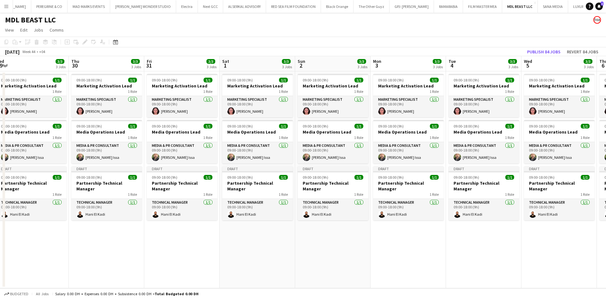
drag, startPoint x: 239, startPoint y: 247, endPoint x: 463, endPoint y: 241, distance: 224.9
click at [463, 241] on app-calendar-viewport "Mon 27 3/3 3 Jobs Tue 28 3/3 3 Jobs Wed 29 3/3 3 Jobs Thu 30 3/3 3 Jobs Fri 31 …" at bounding box center [303, 172] width 606 height 232
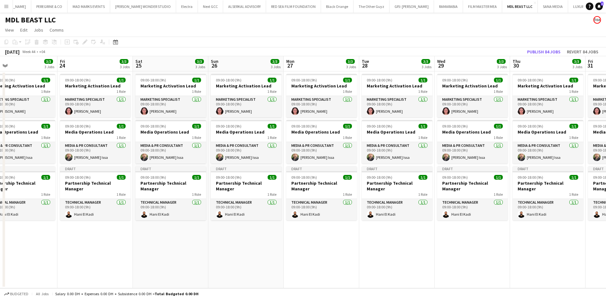
drag, startPoint x: 92, startPoint y: 254, endPoint x: 416, endPoint y: 238, distance: 324.0
click at [427, 233] on app-calendar-viewport "Tue 21 3/3 3 Jobs Wed 22 3/3 3 Jobs Thu 23 3/3 3 Jobs Fri 24 3/3 3 Jobs Sat 25 …" at bounding box center [303, 172] width 606 height 232
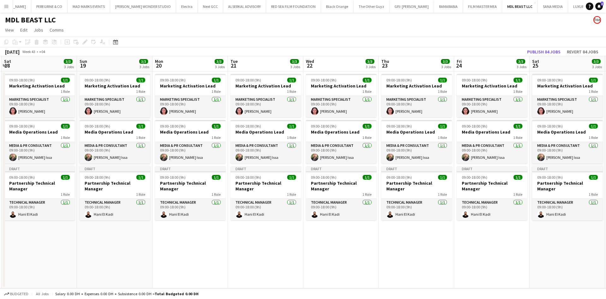
drag, startPoint x: 69, startPoint y: 246, endPoint x: 422, endPoint y: 230, distance: 353.2
click at [422, 230] on app-calendar-viewport "Thu 16 3/3 3 Jobs Fri 17 3/3 3 Jobs Sat 18 3/3 3 Jobs Sun 19 3/3 3 Jobs Mon 20 …" at bounding box center [303, 172] width 606 height 232
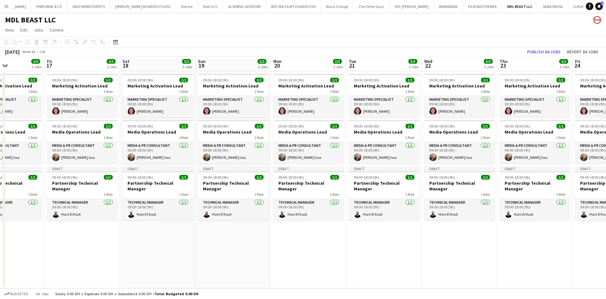
drag, startPoint x: 92, startPoint y: 252, endPoint x: 453, endPoint y: 249, distance: 361.4
click at [453, 249] on app-calendar-viewport "Thu 16 3/3 3 Jobs Fri 17 3/3 3 Jobs Sat 18 3/3 3 Jobs Sun 19 3/3 3 Jobs Mon 20 …" at bounding box center [303, 172] width 606 height 232
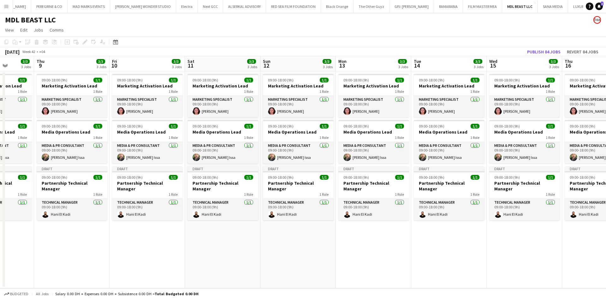
drag, startPoint x: 75, startPoint y: 259, endPoint x: 270, endPoint y: 253, distance: 194.5
click at [387, 249] on app-calendar-viewport "Tue 7 3/3 3 Jobs Wed 8 3/3 3 Jobs Thu 9 3/3 3 Jobs Fri 10 3/3 3 Jobs Sat 11 3/3…" at bounding box center [303, 172] width 606 height 232
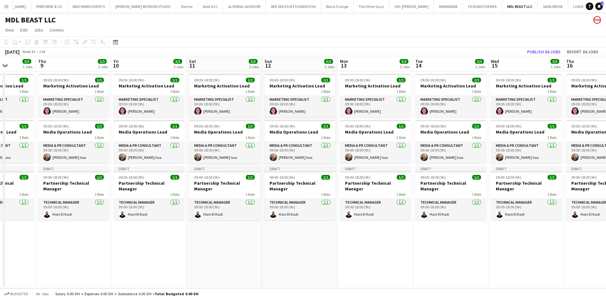
drag, startPoint x: 75, startPoint y: 254, endPoint x: 367, endPoint y: 247, distance: 292.4
click at [350, 247] on app-calendar-viewport "Tue 7 3/3 3 Jobs Wed 8 3/3 3 Jobs Thu 9 3/3 3 Jobs Fri 10 3/3 3 Jobs Sat 11 3/3…" at bounding box center [303, 172] width 606 height 232
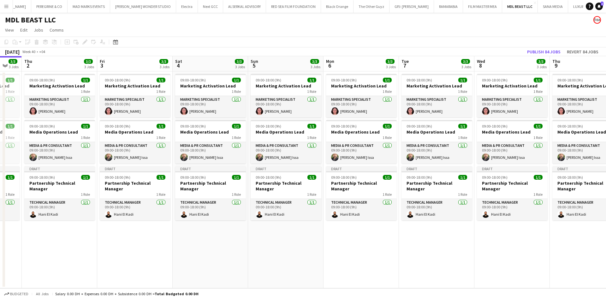
drag, startPoint x: 22, startPoint y: 235, endPoint x: 300, endPoint y: 223, distance: 278.0
click at [300, 223] on app-calendar-viewport "Tue 30 1/1 1 Job Wed 1 3/3 3 Jobs Thu 2 3/3 3 Jobs Fri 3 3/3 3 Jobs Sat 4 3/3 3…" at bounding box center [303, 172] width 606 height 232
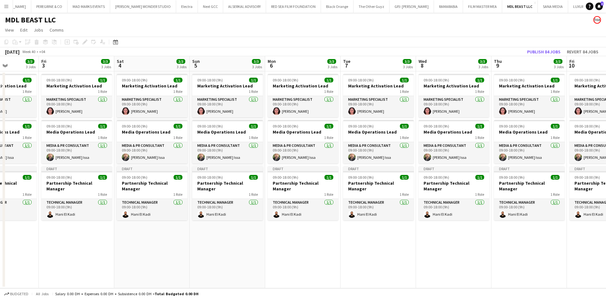
drag
click at [326, 223] on app-calendar-viewport "Tue 30 1/1 1 Job Wed 1 3/3 3 Jobs Thu 2 3/3 3 Jobs Fri 3 3/3 3 Jobs Sat 4 3/3 3…" at bounding box center [303, 172] width 606 height 232
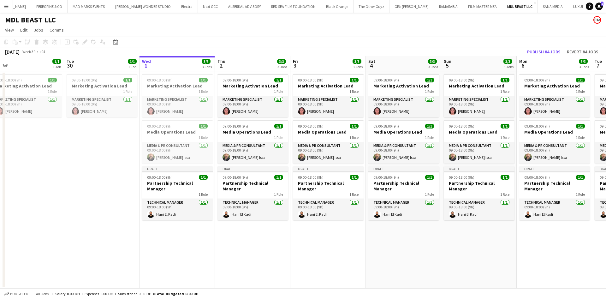
scroll to position [0, 195]
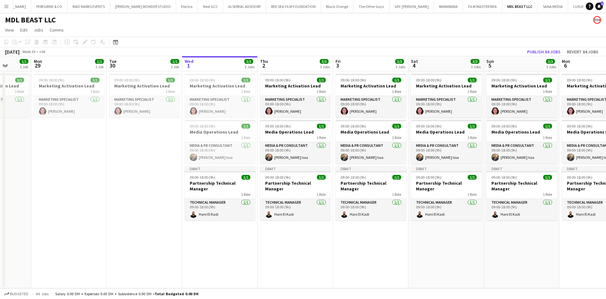
click at [136, 249] on app-calendar-viewport "Fri 26 1/1 1 Job Sat 27 1/1 1 Job Sun 28 1/1 1 Job Mon 29 1/1 1 Job Tue 30 1/1 …" at bounding box center [303, 172] width 606 height 232
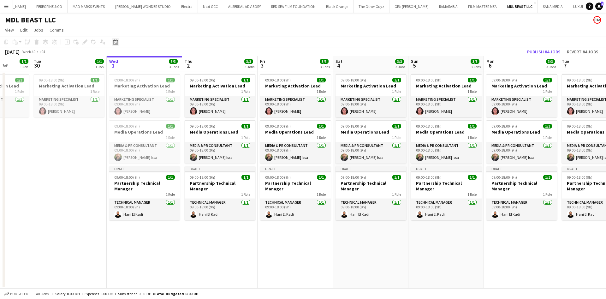
click at [117, 40] on icon at bounding box center [115, 41] width 5 height 5
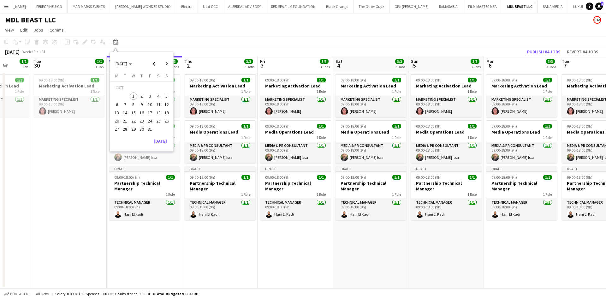
click at [151, 129] on span "31" at bounding box center [150, 130] width 8 height 8
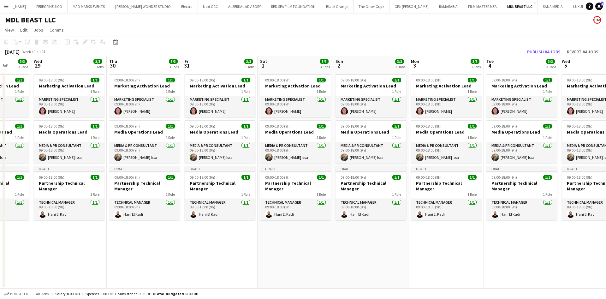
scroll to position [0, 217]
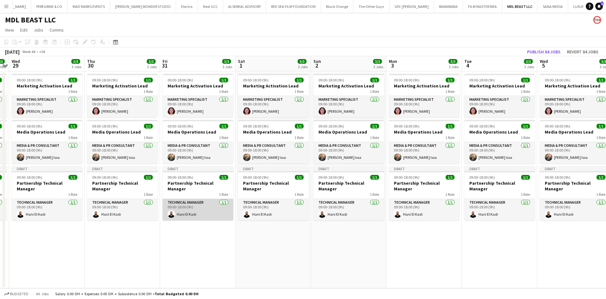
click at [204, 200] on app-card-role "Technical Manager [DATE] 09:00-18:00 (9h) [PERSON_NAME]" at bounding box center [198, 209] width 71 height 21
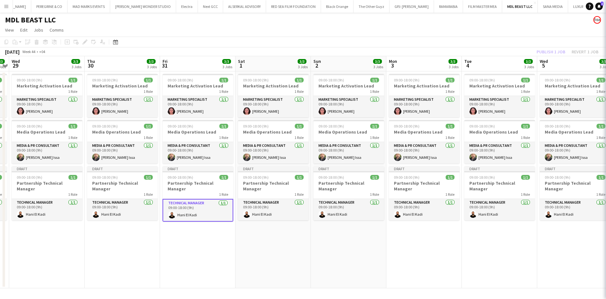
scroll to position [0, 217]
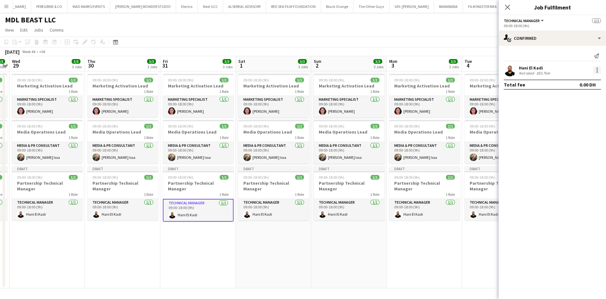
click at [598, 67] on div at bounding box center [597, 70] width 8 height 8
click at [586, 86] on button "Edit fee" at bounding box center [576, 81] width 49 height 15
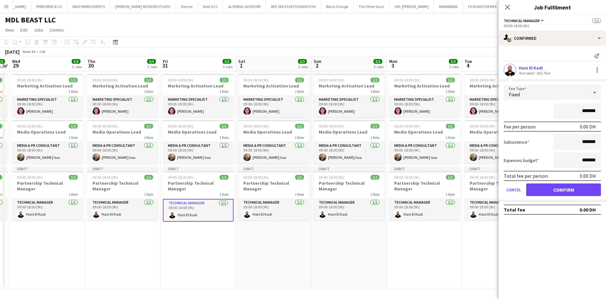
click at [581, 110] on input "*******" at bounding box center [577, 111] width 47 height 16
type input "**********"
click at [584, 194] on button "Confirm" at bounding box center [563, 189] width 75 height 13
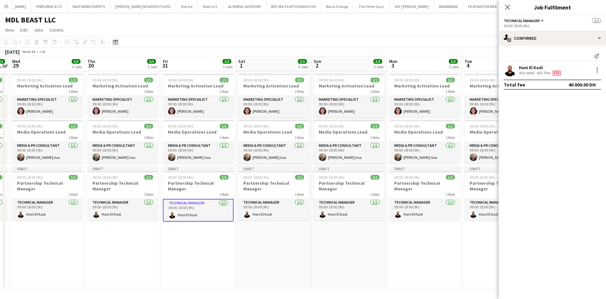
click at [119, 42] on div "Date picker" at bounding box center [116, 42] width 8 height 8
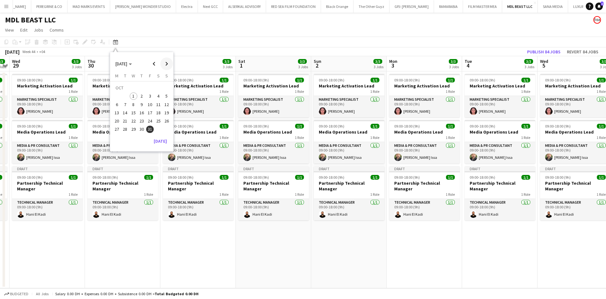
click at [165, 65] on span "Next month" at bounding box center [166, 63] width 13 height 13
click at [164, 121] on span "30" at bounding box center [167, 123] width 8 height 8
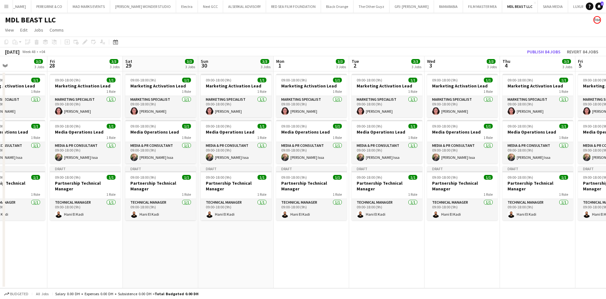
scroll to position [0, 172]
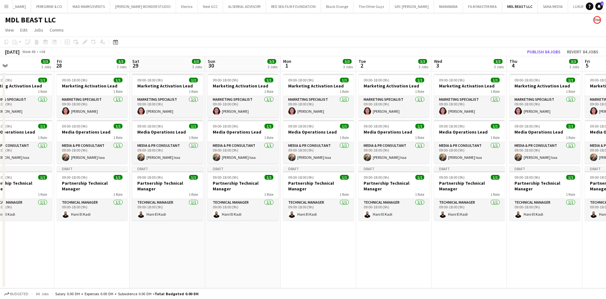
drag, startPoint x: 143, startPoint y: 236, endPoint x: 188, endPoint y: 235, distance: 45.1
click at [188, 235] on app-calendar-viewport "Tue 25 3/3 3 Jobs Wed 26 3/3 3 Jobs Thu 27 3/3 3 Jobs Fri 28 3/3 3 Jobs Sat 29 …" at bounding box center [303, 172] width 606 height 232
click at [119, 205] on app-card-role "Technical Manager [DATE] 09:00-18:00 (9h) [PERSON_NAME]" at bounding box center [92, 209] width 71 height 21
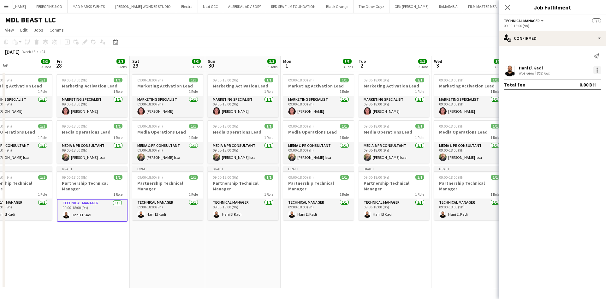
click at [596, 67] on div at bounding box center [597, 70] width 8 height 8
click at [579, 82] on span "Edit fee" at bounding box center [576, 82] width 39 height 6
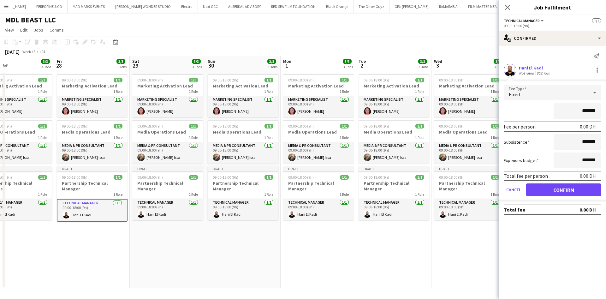
click at [581, 110] on input "*******" at bounding box center [577, 111] width 47 height 16
type input "**********"
click at [565, 189] on button "Confirm" at bounding box center [563, 189] width 75 height 13
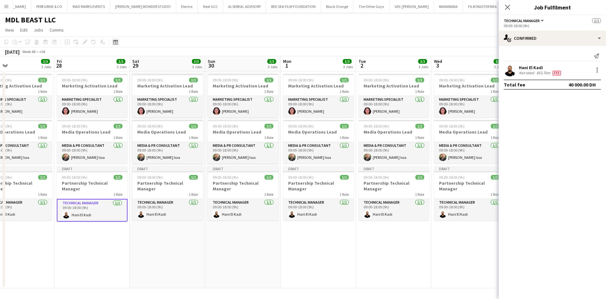
click at [115, 40] on icon at bounding box center [115, 41] width 5 height 5
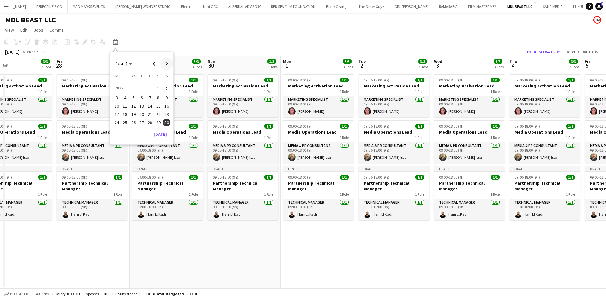
click at [165, 63] on span "Next month" at bounding box center [166, 63] width 13 height 13
click at [128, 120] on span "23" at bounding box center [126, 121] width 8 height 8
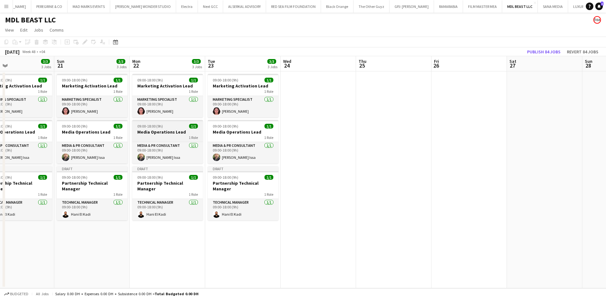
scroll to position [0, 217]
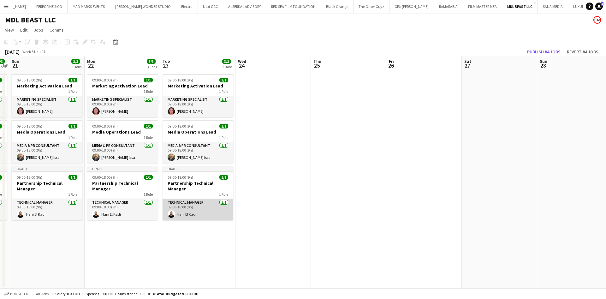
click at [202, 199] on app-card-role "Technical Manager [DATE] 09:00-18:00 (9h) [PERSON_NAME]" at bounding box center [198, 209] width 71 height 21
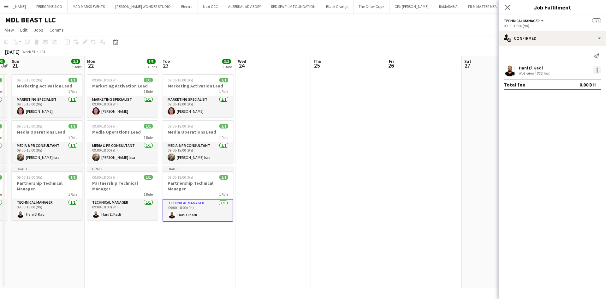
click at [596, 70] on div at bounding box center [597, 70] width 8 height 8
click at [578, 81] on span "Edit fee" at bounding box center [576, 82] width 39 height 6
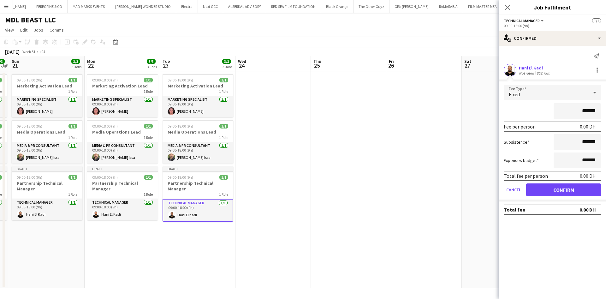
click at [582, 109] on input "*******" at bounding box center [577, 111] width 47 height 16
type input "**********"
click at [570, 188] on button "Confirm" at bounding box center [563, 189] width 75 height 13
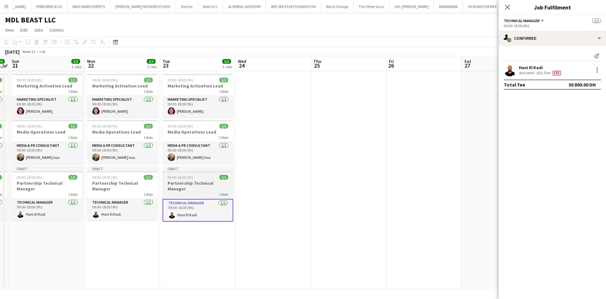
click at [199, 185] on h3 "Partnership Technical Manager" at bounding box center [198, 185] width 71 height 11
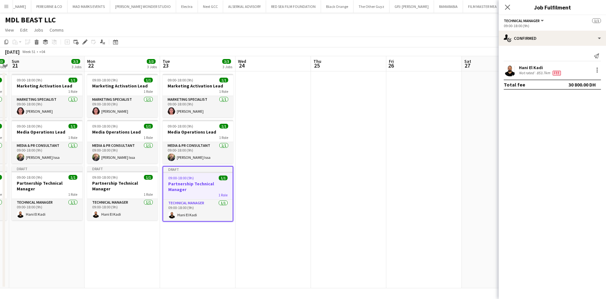
click at [507, 9] on icon "Close pop-in" at bounding box center [507, 7] width 5 height 5
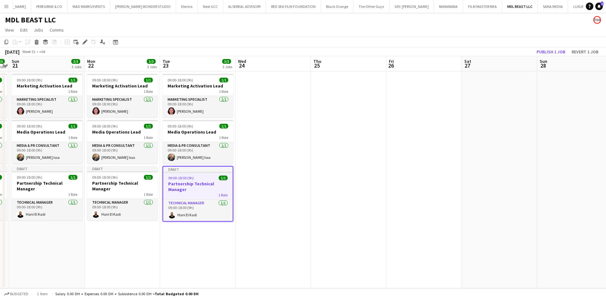
click at [199, 182] on h3 "Partnership Technical Manager" at bounding box center [197, 186] width 69 height 11
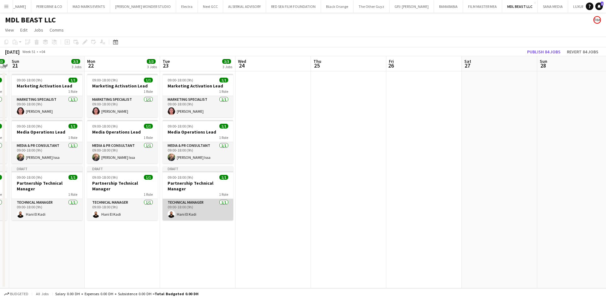
click at [198, 204] on app-card-role "Technical Manager [DATE] 09:00-18:00 (9h) [PERSON_NAME]" at bounding box center [198, 209] width 71 height 21
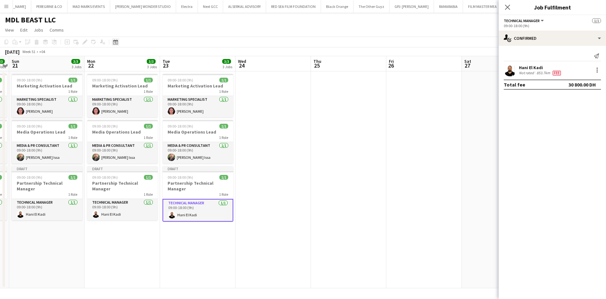
click at [116, 44] on icon at bounding box center [115, 41] width 5 height 5
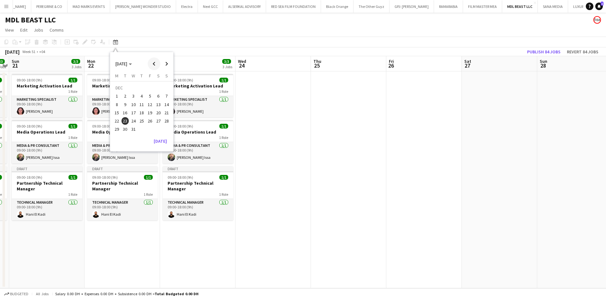
click at [153, 62] on span "Previous month" at bounding box center [154, 63] width 13 height 13
click at [150, 121] on span "28" at bounding box center [150, 123] width 8 height 8
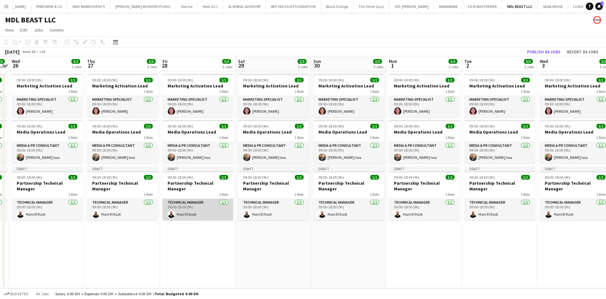
click at [205, 199] on app-card-role "Technical Manager [DATE] 09:00-18:00 (9h) [PERSON_NAME]" at bounding box center [198, 209] width 71 height 21
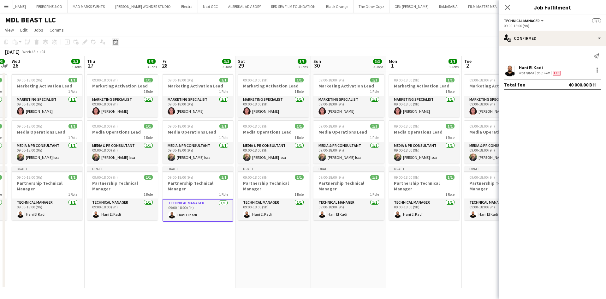
click at [115, 43] on icon "Date picker" at bounding box center [115, 41] width 5 height 5
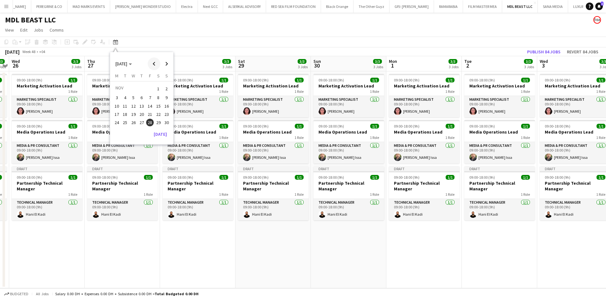
click at [151, 64] on span "Previous month" at bounding box center [154, 63] width 13 height 13
click at [151, 133] on button "31" at bounding box center [150, 129] width 8 height 8
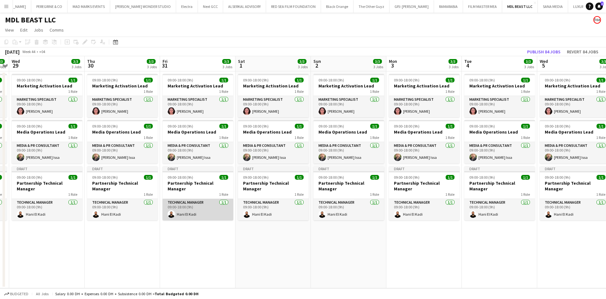
click at [212, 205] on app-card-role "Technical Manager [DATE] 09:00-18:00 (9h) [PERSON_NAME]" at bounding box center [198, 209] width 71 height 21
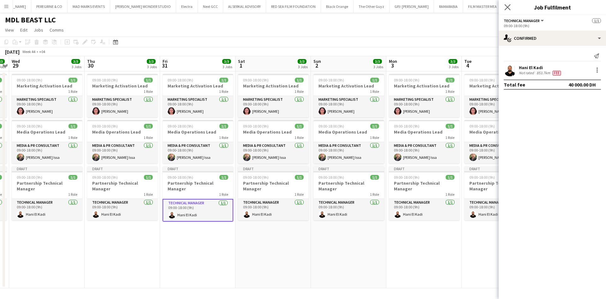
click at [509, 10] on app-icon "Close pop-in" at bounding box center [507, 7] width 9 height 9
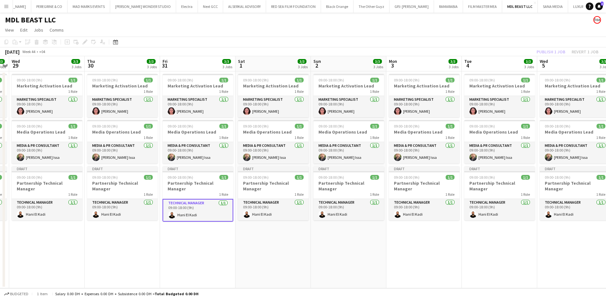
click at [253, 227] on app-date-cell "09:00-18:00 (9h) 1/1 Marketing Activation Lead 1 Role Marketing Specialist [DAT…" at bounding box center [272, 179] width 75 height 217
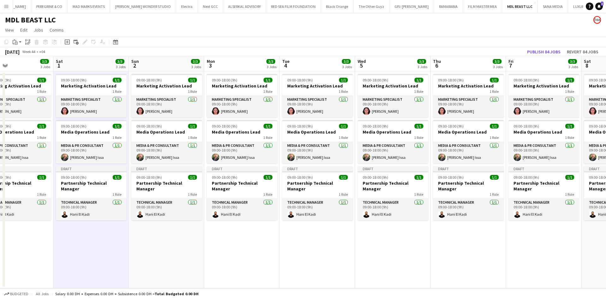
drag, startPoint x: 351, startPoint y: 244, endPoint x: 204, endPoint y: 236, distance: 147.9
click at [204, 237] on app-calendar-viewport "Tue 28 3/3 3 Jobs Wed 29 3/3 3 Jobs Thu 30 3/3 3 Jobs Fri 31 3/3 3 Jobs Sat 1 3…" at bounding box center [303, 172] width 606 height 232
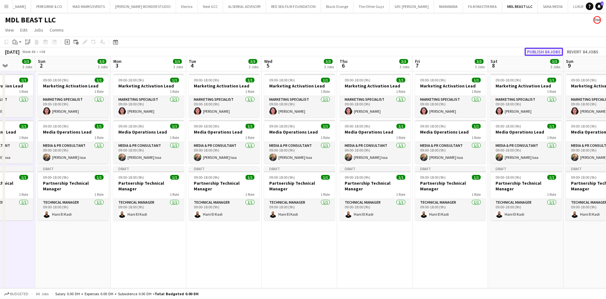
click at [548, 48] on button "Publish 84 jobs" at bounding box center [544, 52] width 39 height 8
